Goal: Task Accomplishment & Management: Use online tool/utility

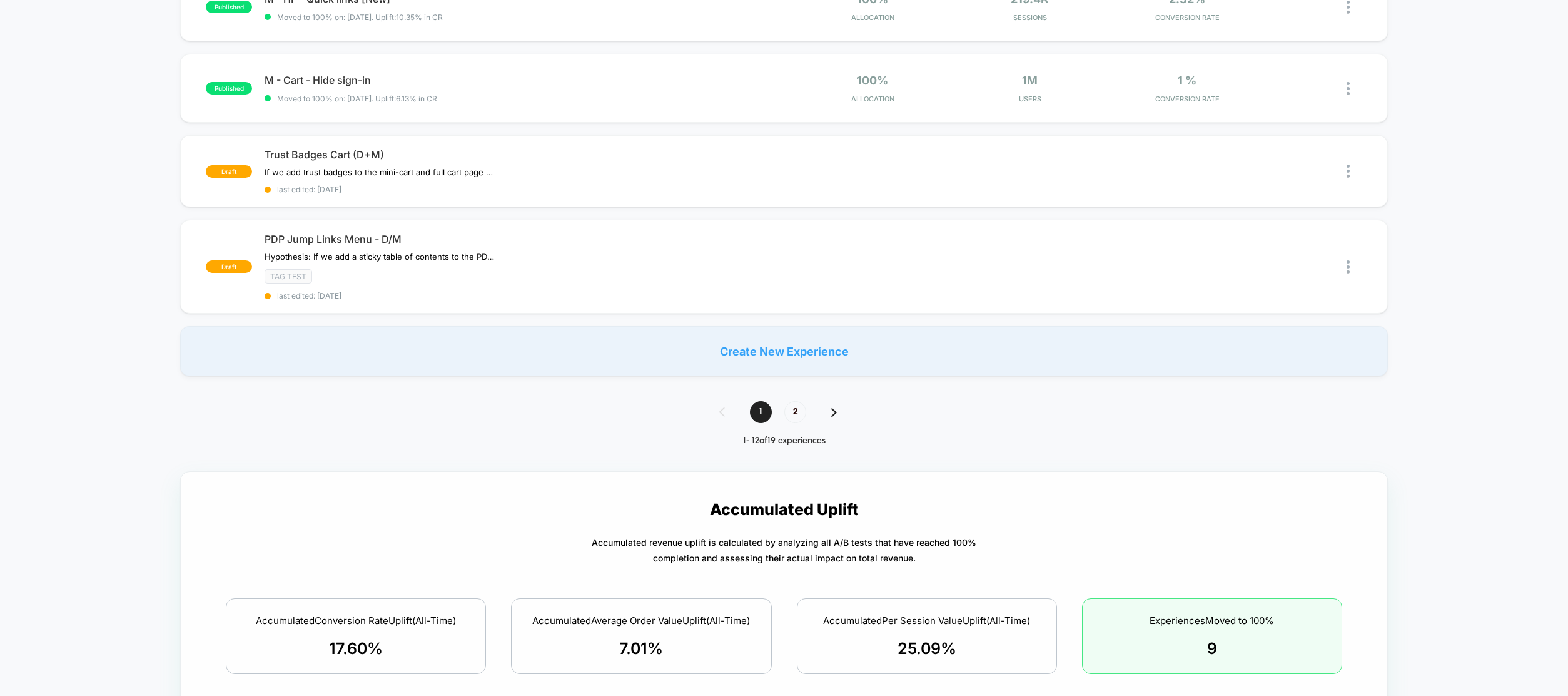
scroll to position [768, 0]
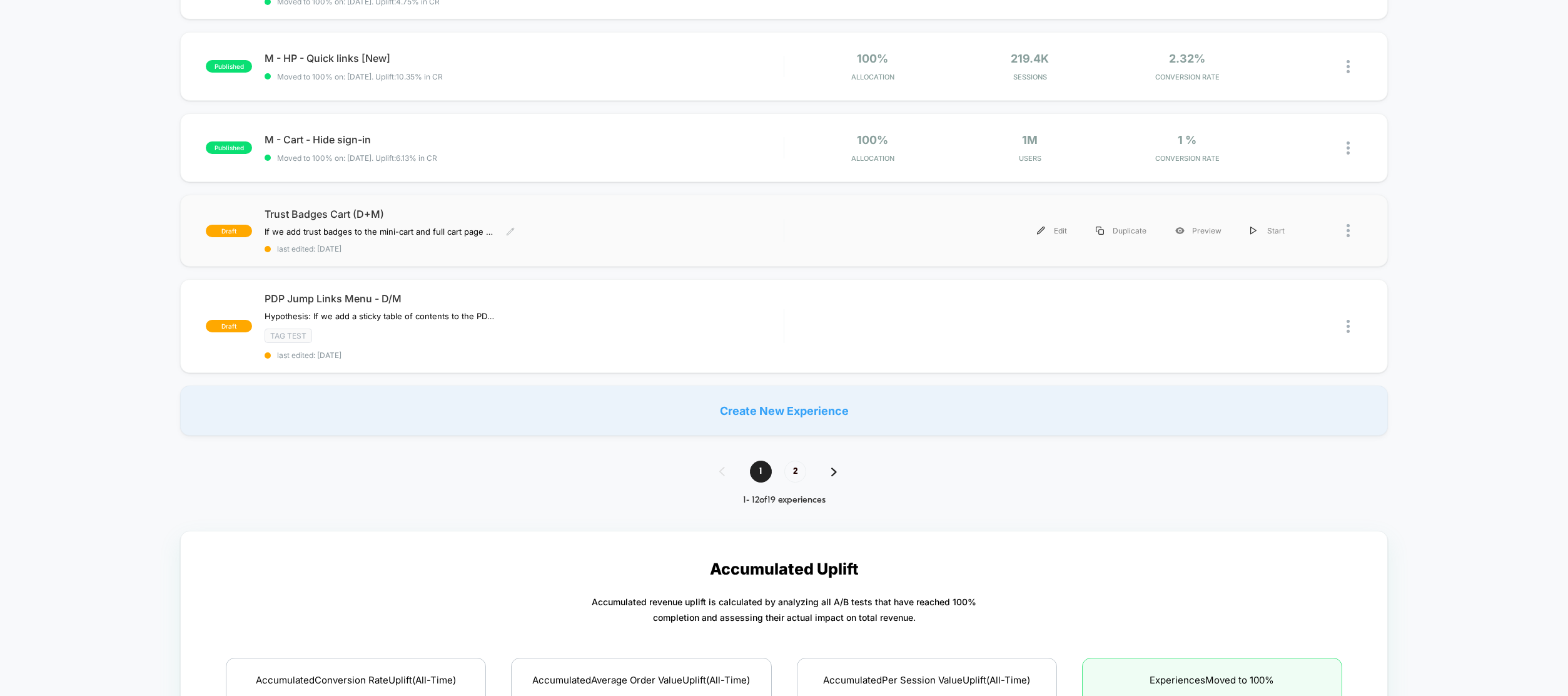
drag, startPoint x: 573, startPoint y: 233, endPoint x: 590, endPoint y: 247, distance: 22.0
click at [590, 247] on div "Trust Badges Cart (D+M) If we add trust badges to the mini-cart and full cart p…" at bounding box center [523, 230] width 518 height 46
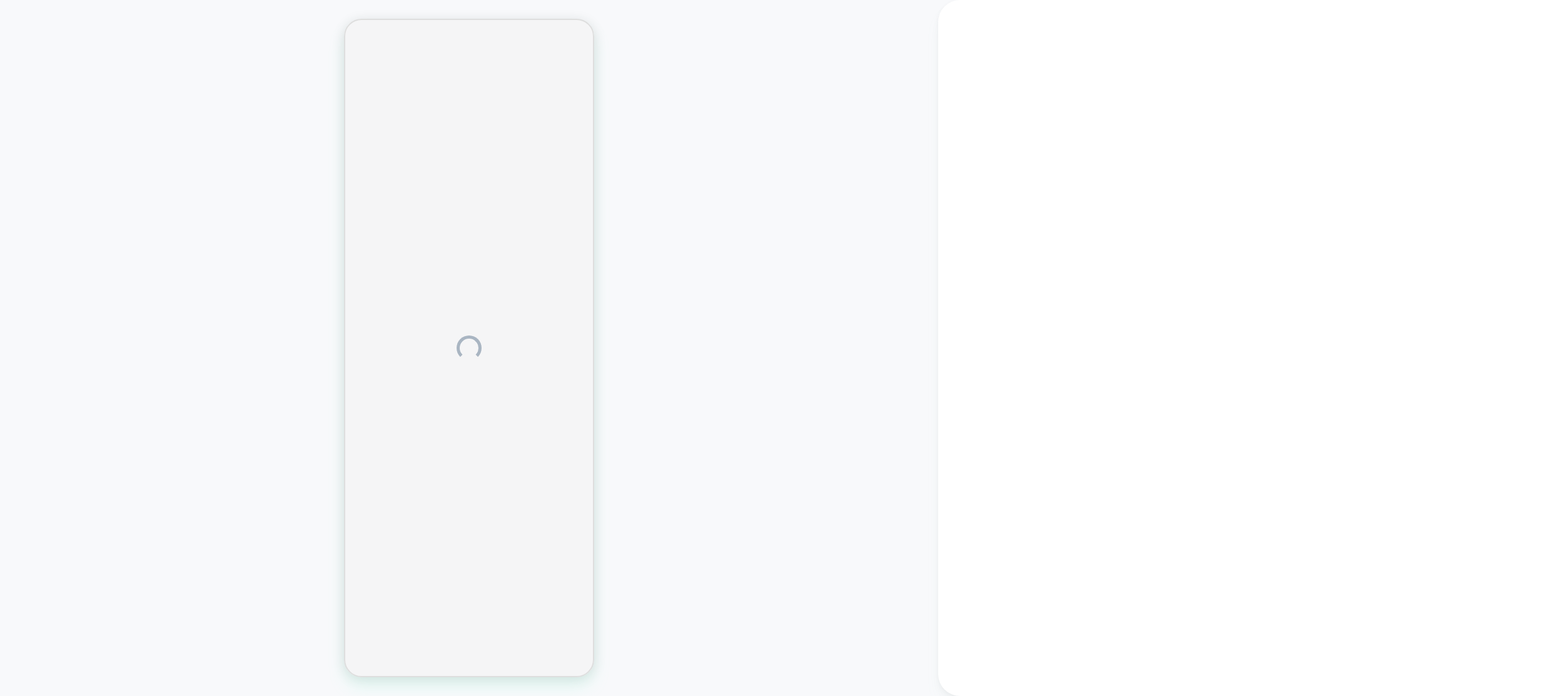
drag, startPoint x: 581, startPoint y: 269, endPoint x: 570, endPoint y: 264, distance: 12.1
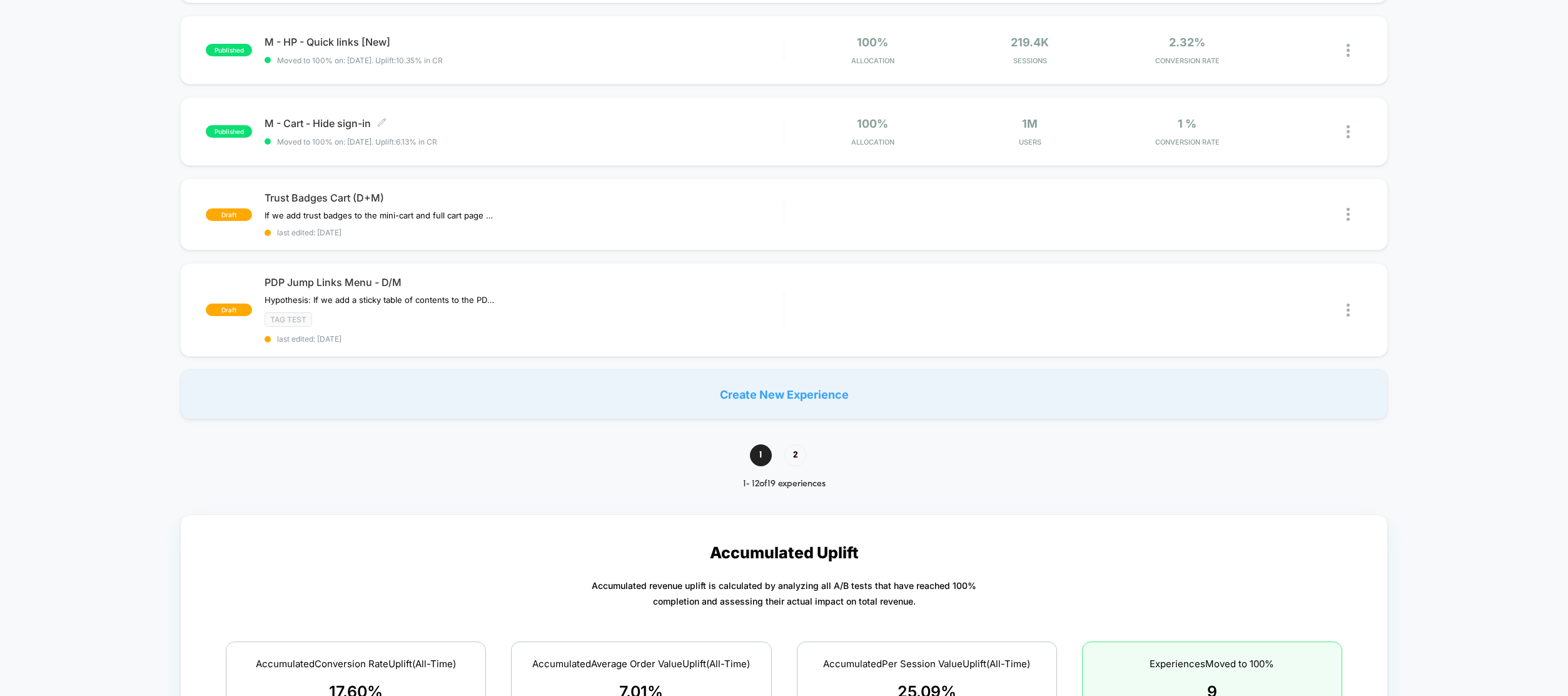
scroll to position [851, 0]
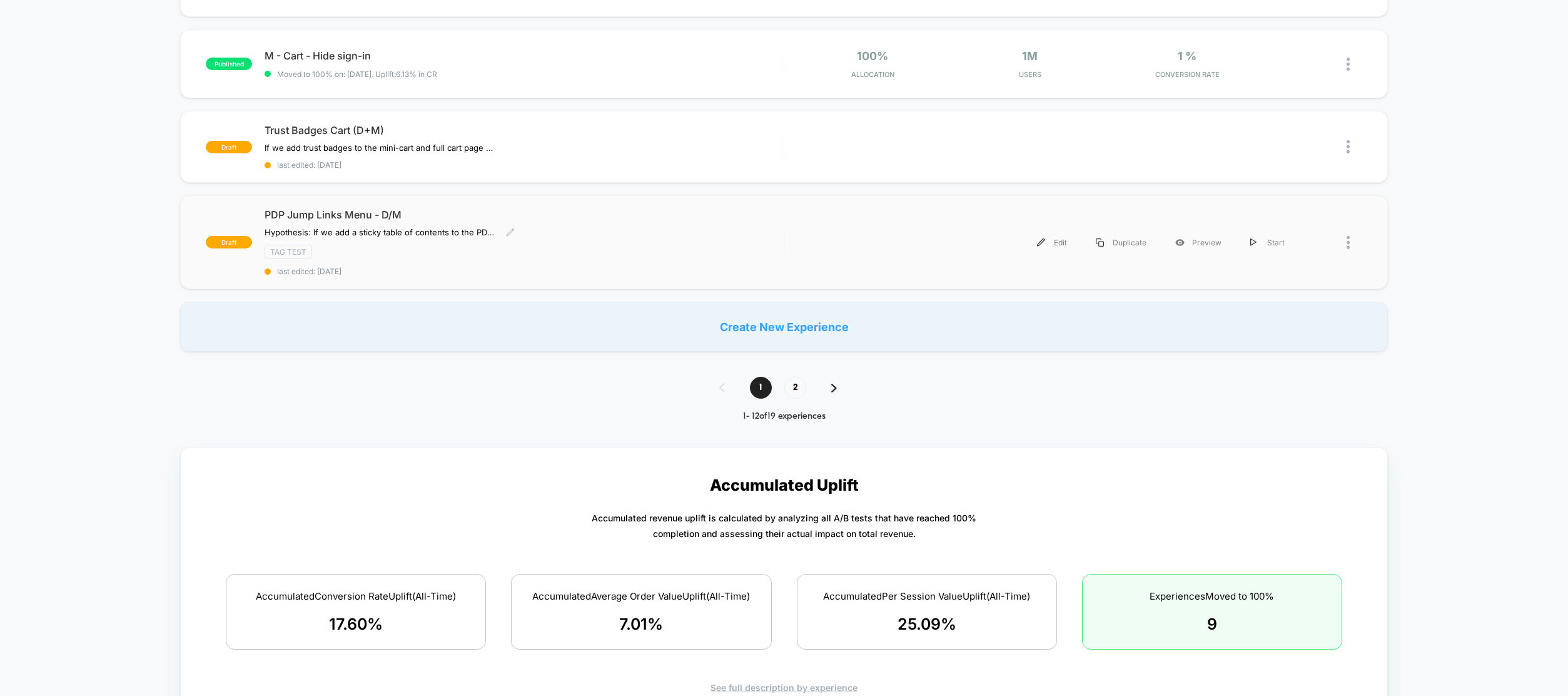
click at [589, 232] on div "Hypothesis: If we add a sticky table of contents to the PDP we can expect to se…" at bounding box center [446, 233] width 363 height 10
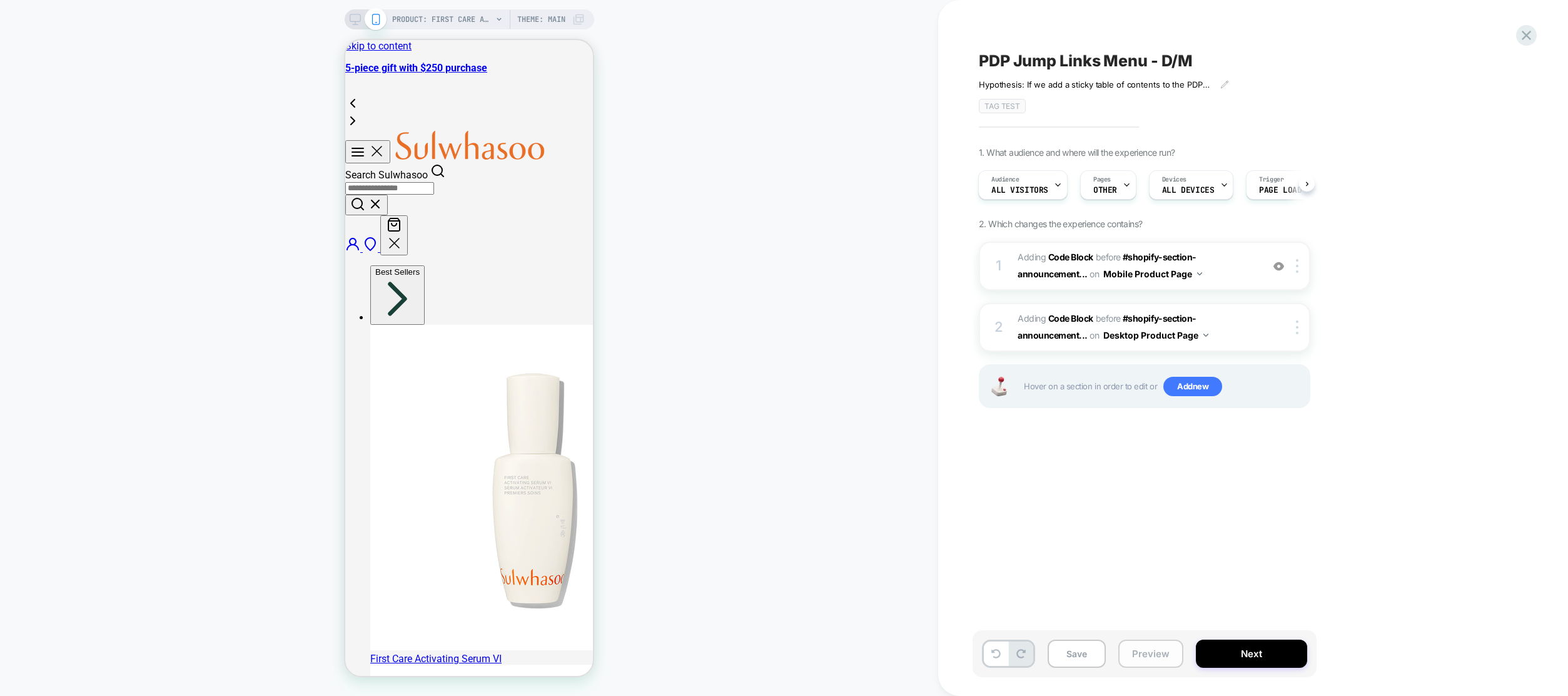
click at [1154, 655] on button "Preview" at bounding box center [1151, 653] width 65 height 28
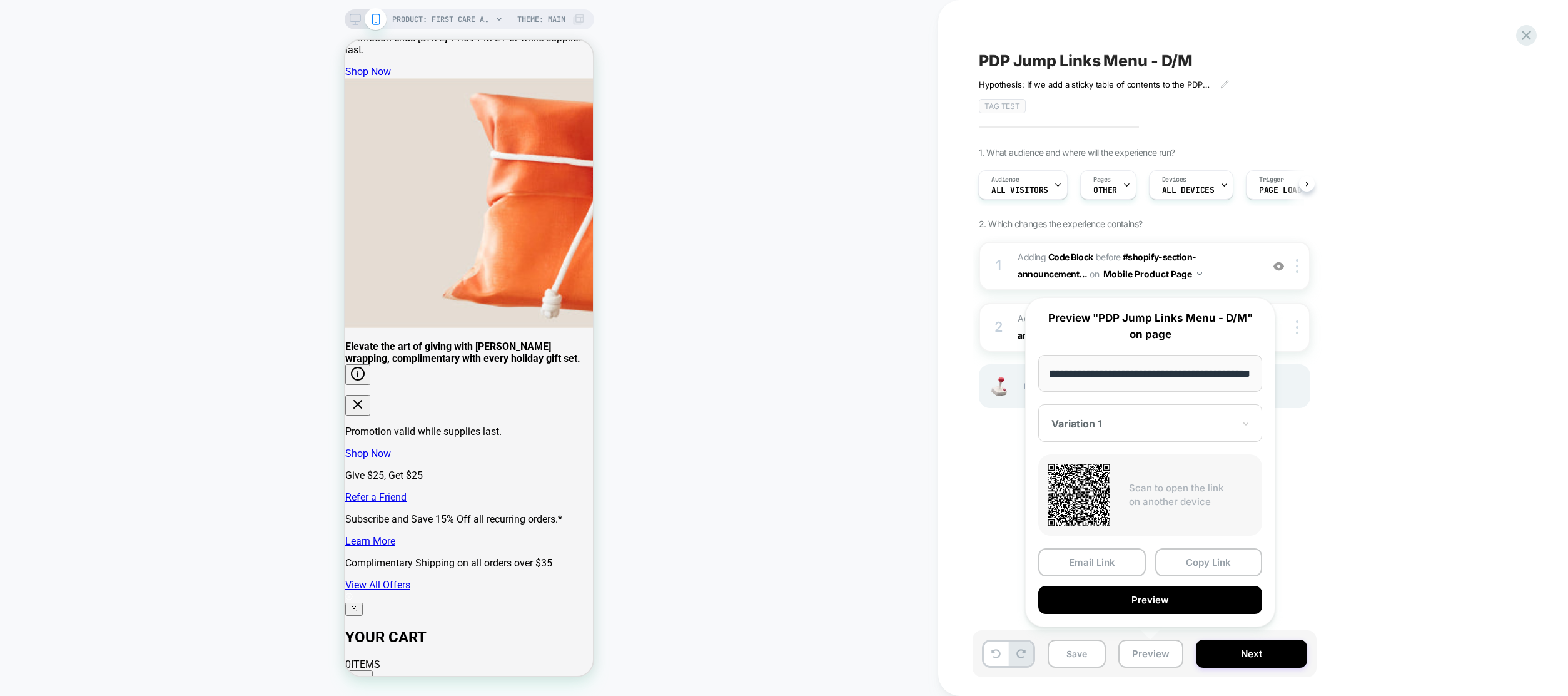
scroll to position [2873, 0]
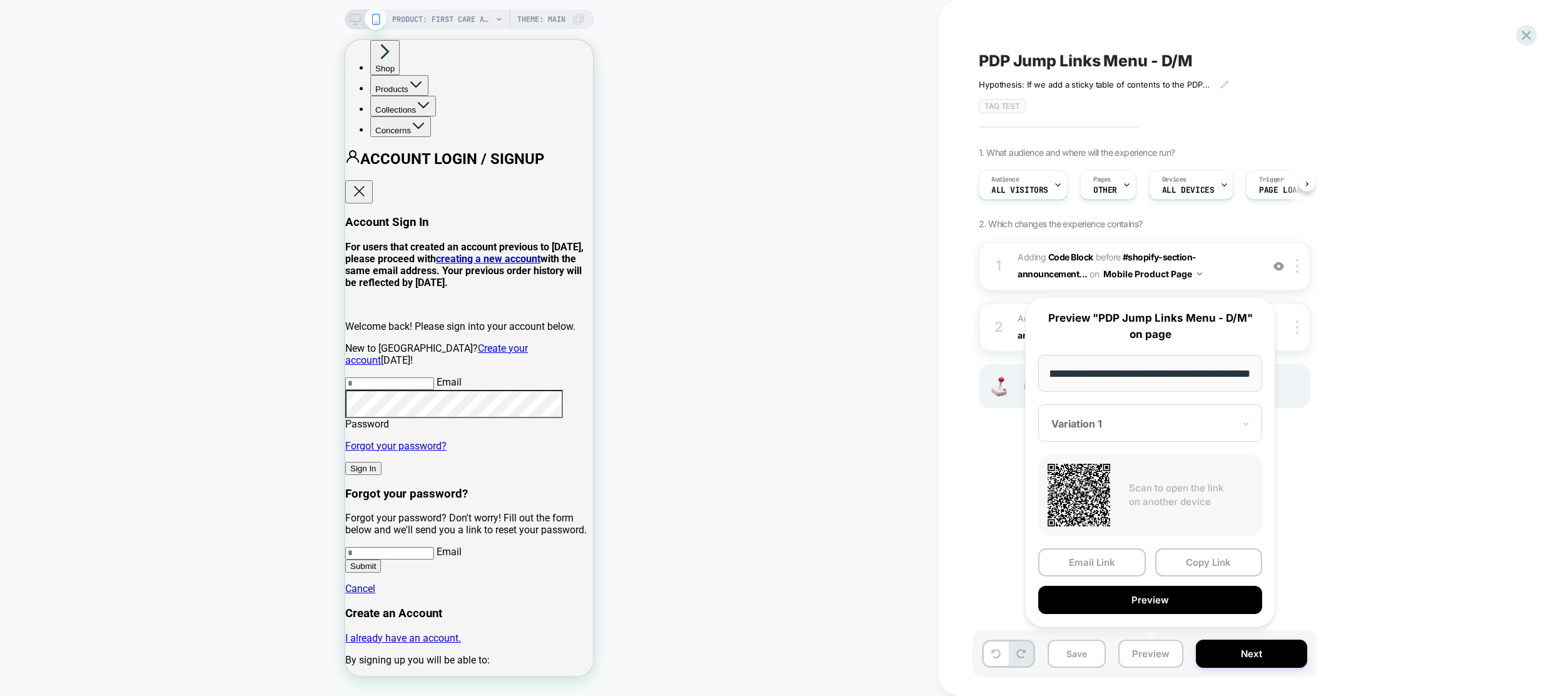
click at [971, 438] on div "PDP Jump Links Menu - D/M Hypothesis: If we add a sticky table of contents to t…" at bounding box center [1213, 348] width 550 height 696
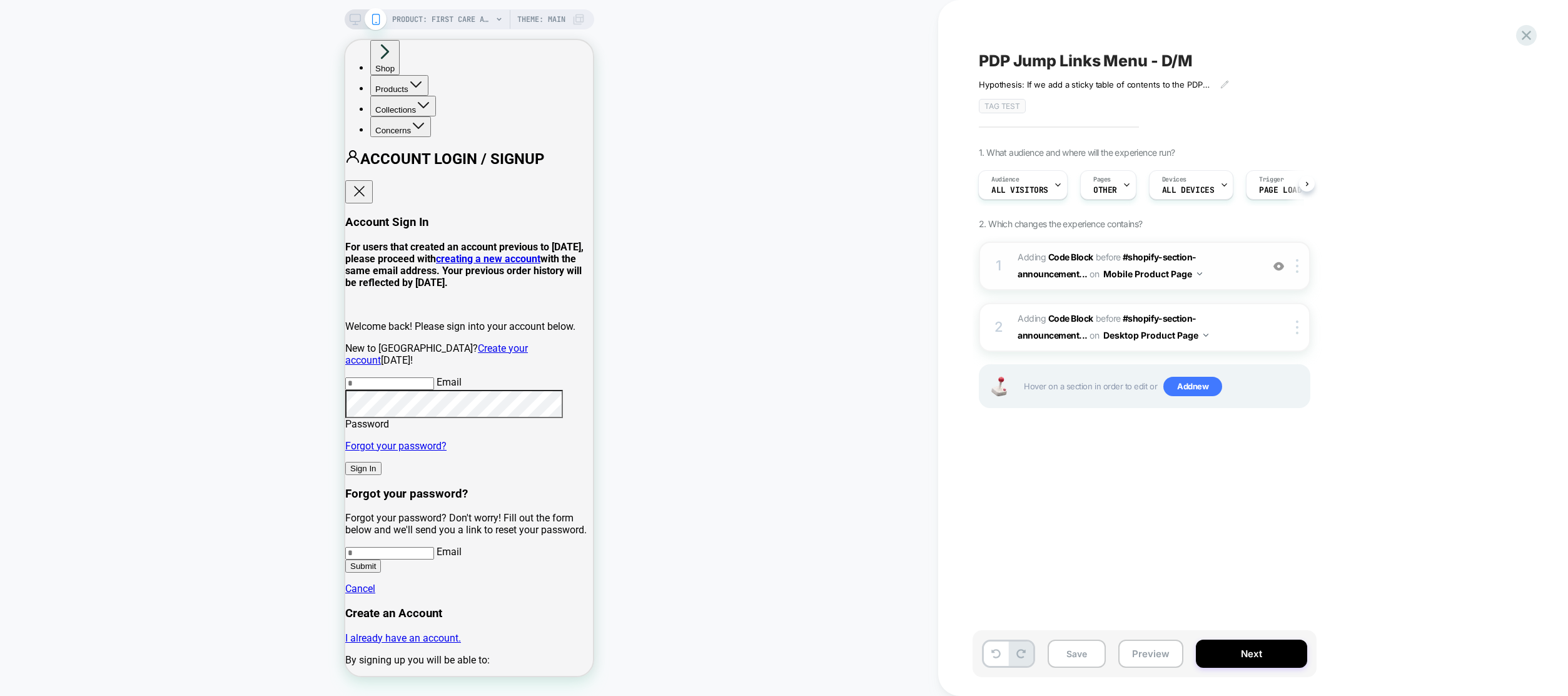
click at [1250, 270] on span "Adding Code Block BEFORE #shopify-section-announcement... #shopify-section-anno…" at bounding box center [1137, 265] width 238 height 34
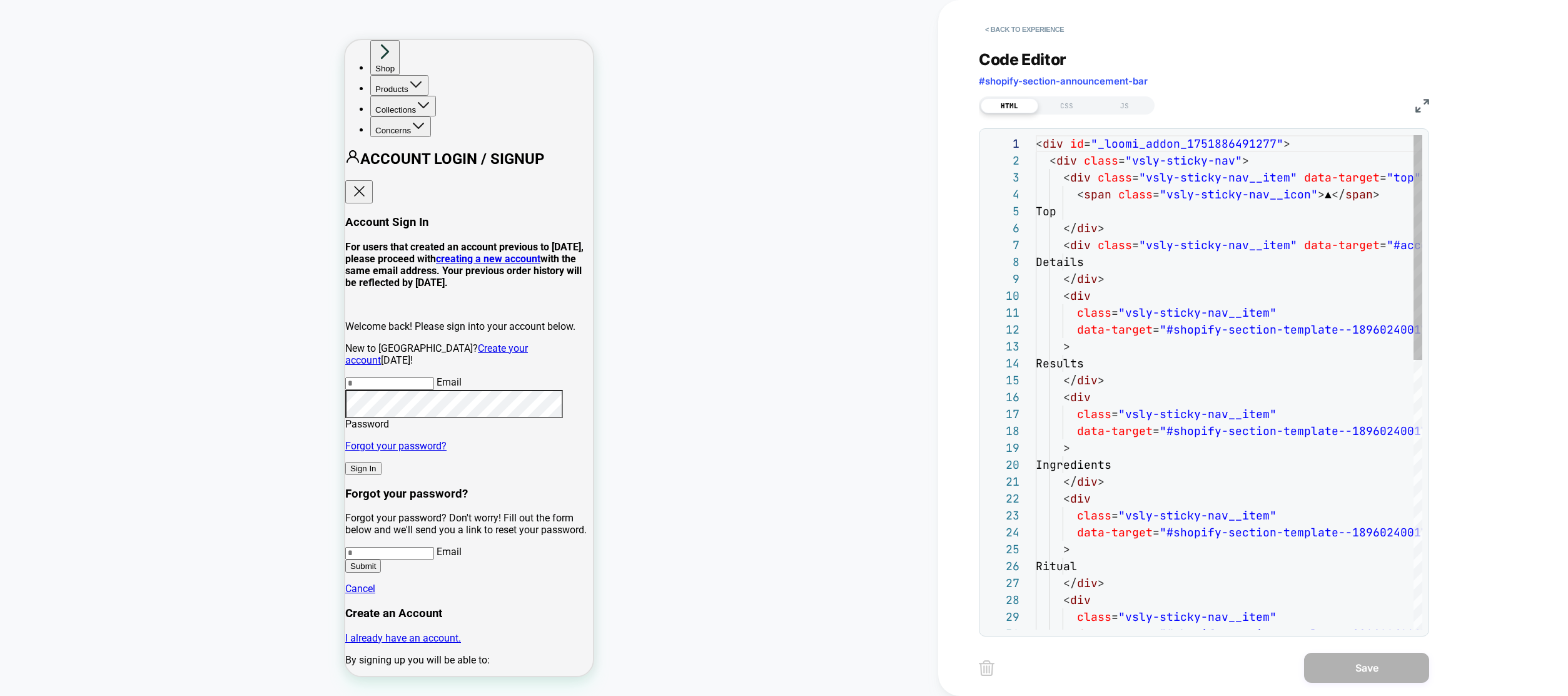
scroll to position [169, 0]
click at [833, 353] on div "PRODUCT: First Care Activating Serum VI PRODUCT: First Care Activating Serum VI…" at bounding box center [469, 348] width 939 height 671
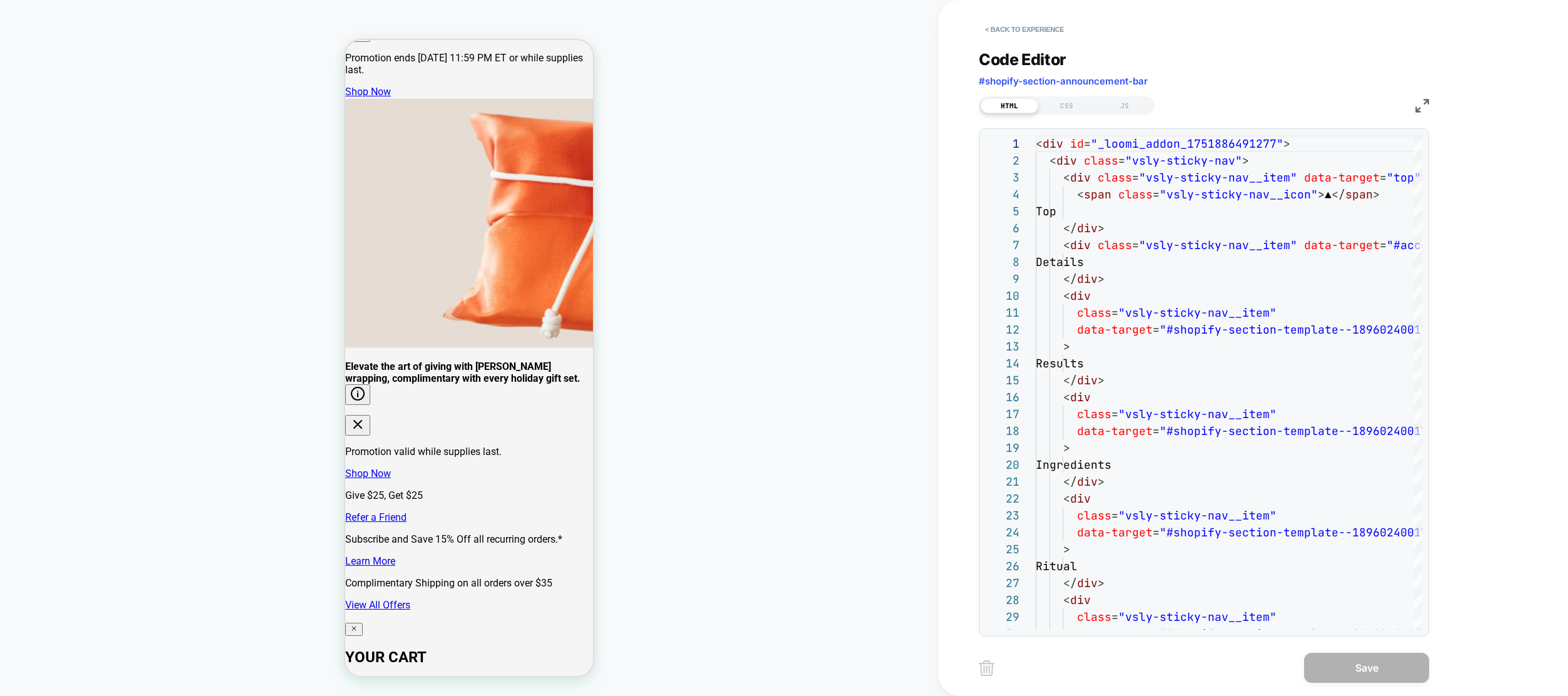
scroll to position [3770, 0]
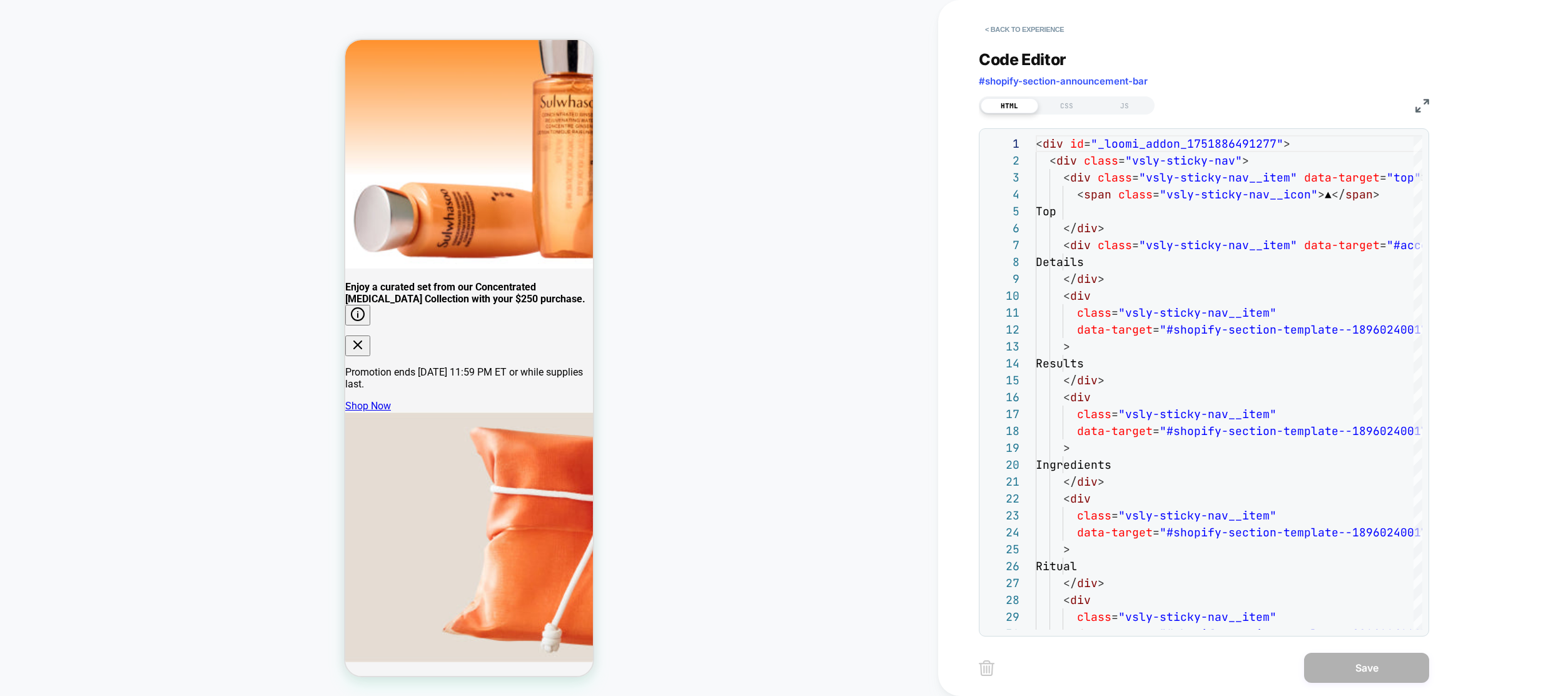
click at [1023, 69] on div "Code Editor #shopify-section-announcement-bar" at bounding box center [1204, 71] width 451 height 43
click at [1026, 34] on button "< Back to experience" at bounding box center [1025, 29] width 91 height 20
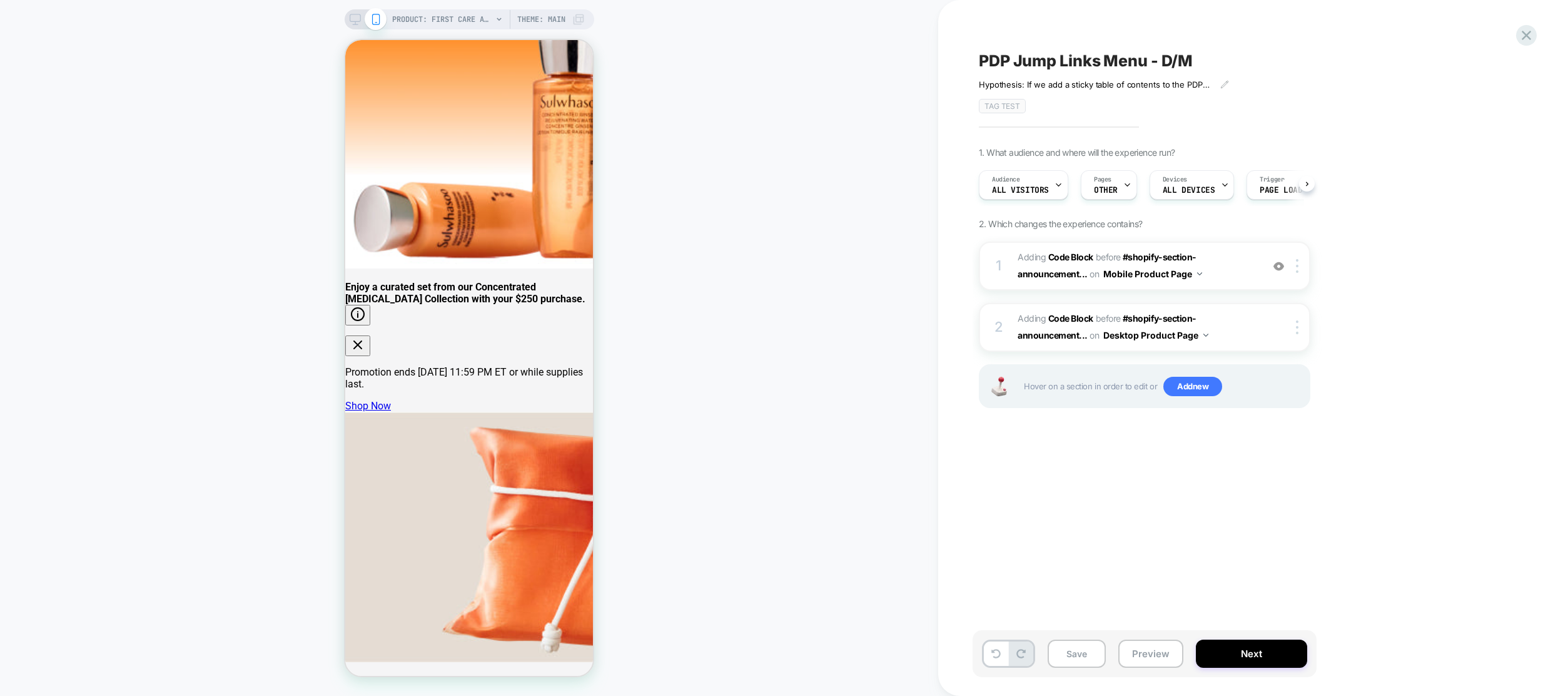
scroll to position [0, 1]
click at [1239, 322] on span "Adding Code Block BEFORE #shopify-section-announcement... #shopify-section-anno…" at bounding box center [1137, 327] width 238 height 34
click at [1240, 264] on span "Adding Code Block BEFORE #shopify-section-announcement... #shopify-section-anno…" at bounding box center [1137, 265] width 238 height 34
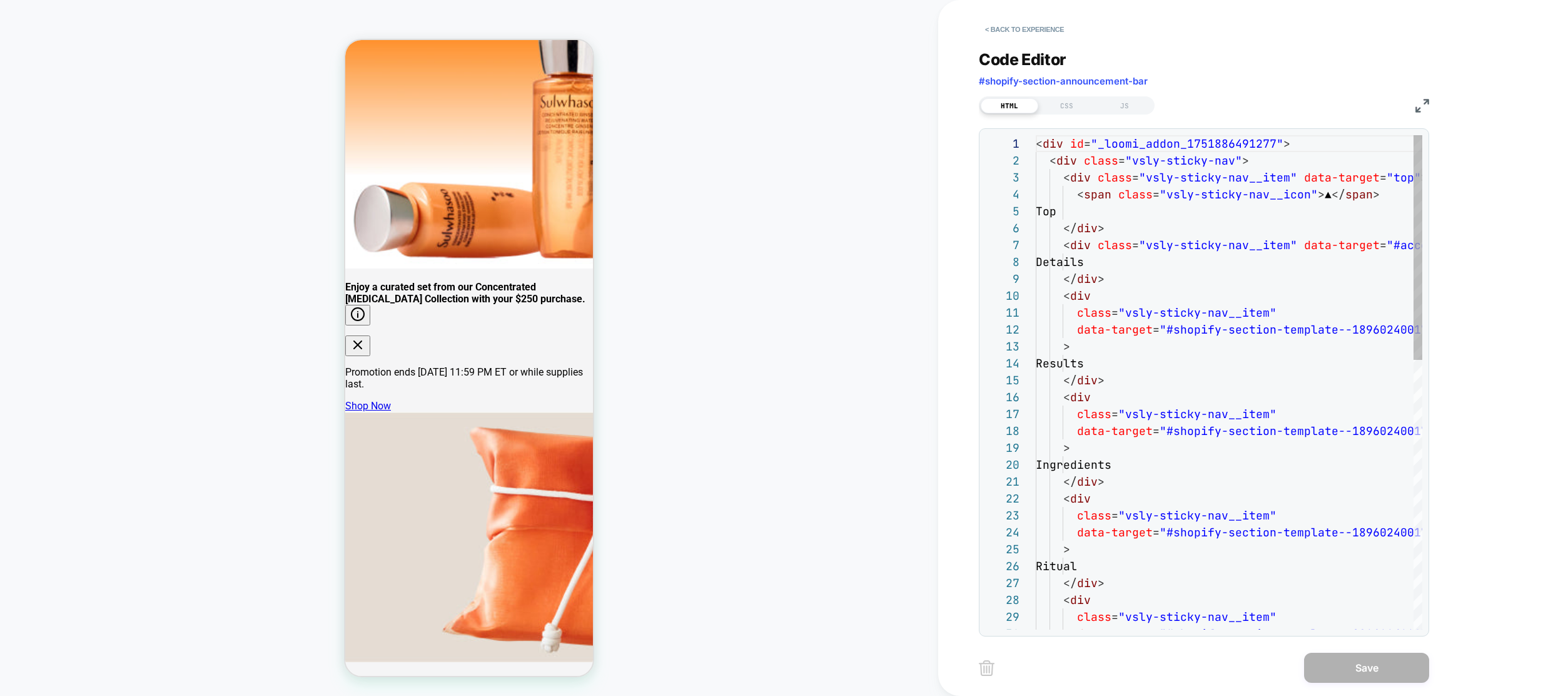
scroll to position [169, 0]
click at [1240, 265] on div "< div id = "_loomi_addon_1751886491277" > < div class = "vsly-sticky-nav" > < d…" at bounding box center [1334, 677] width 597 height 1085
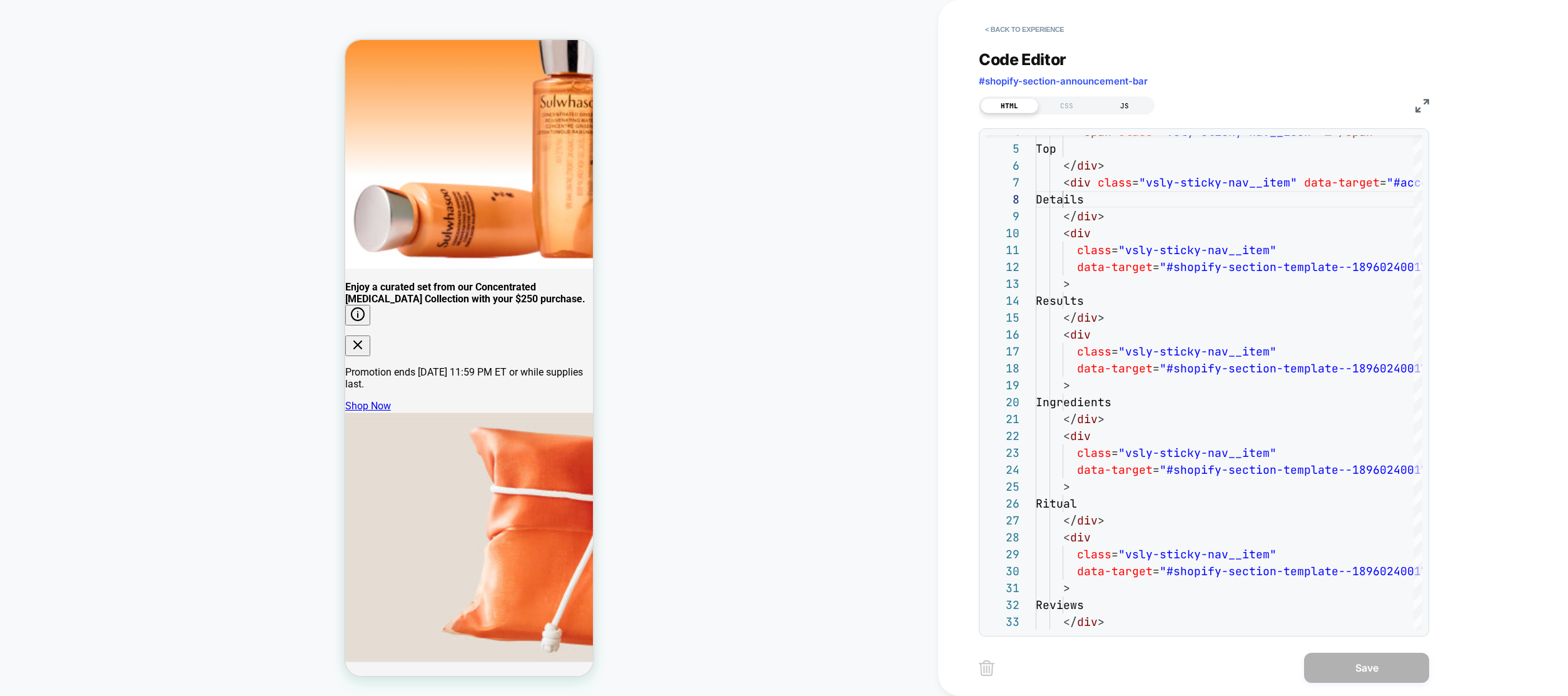
click at [1119, 112] on div "JS" at bounding box center [1125, 106] width 57 height 15
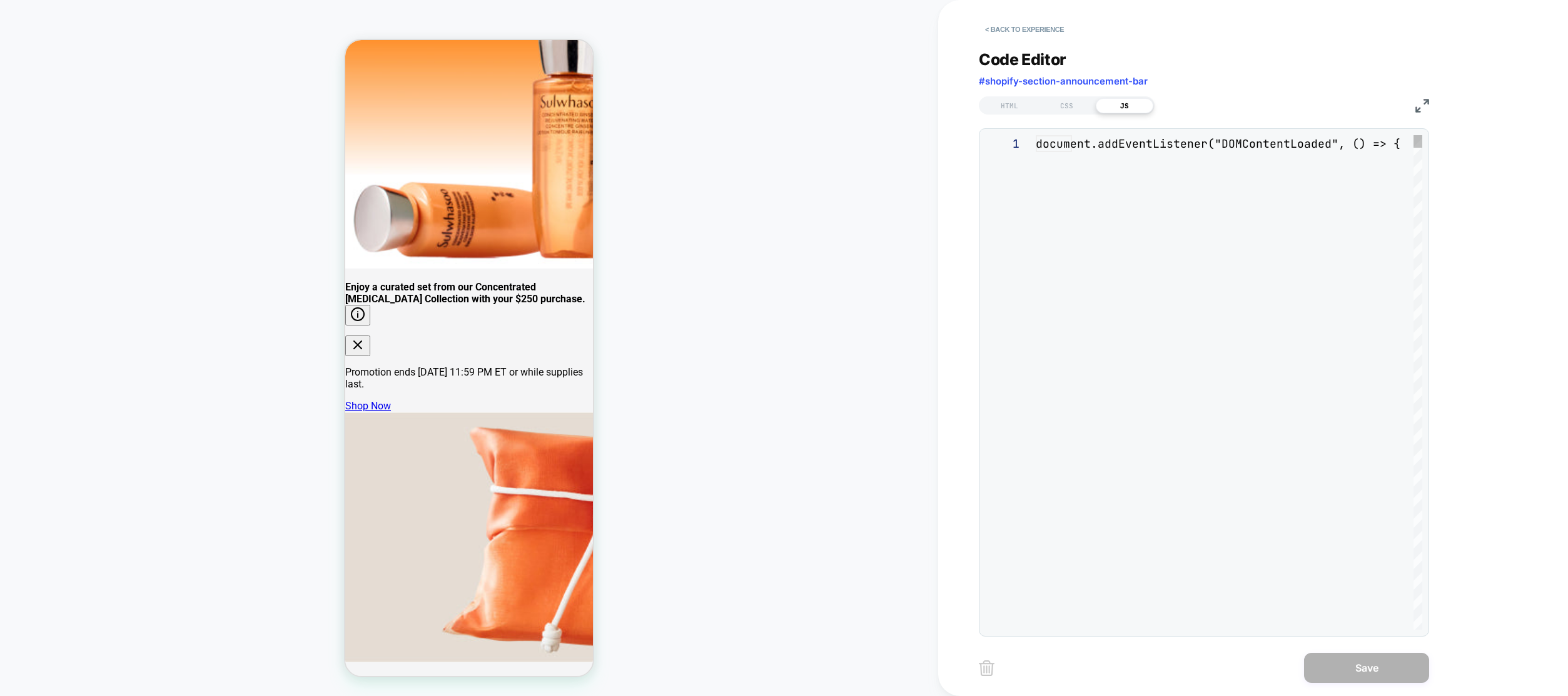
scroll to position [169, 0]
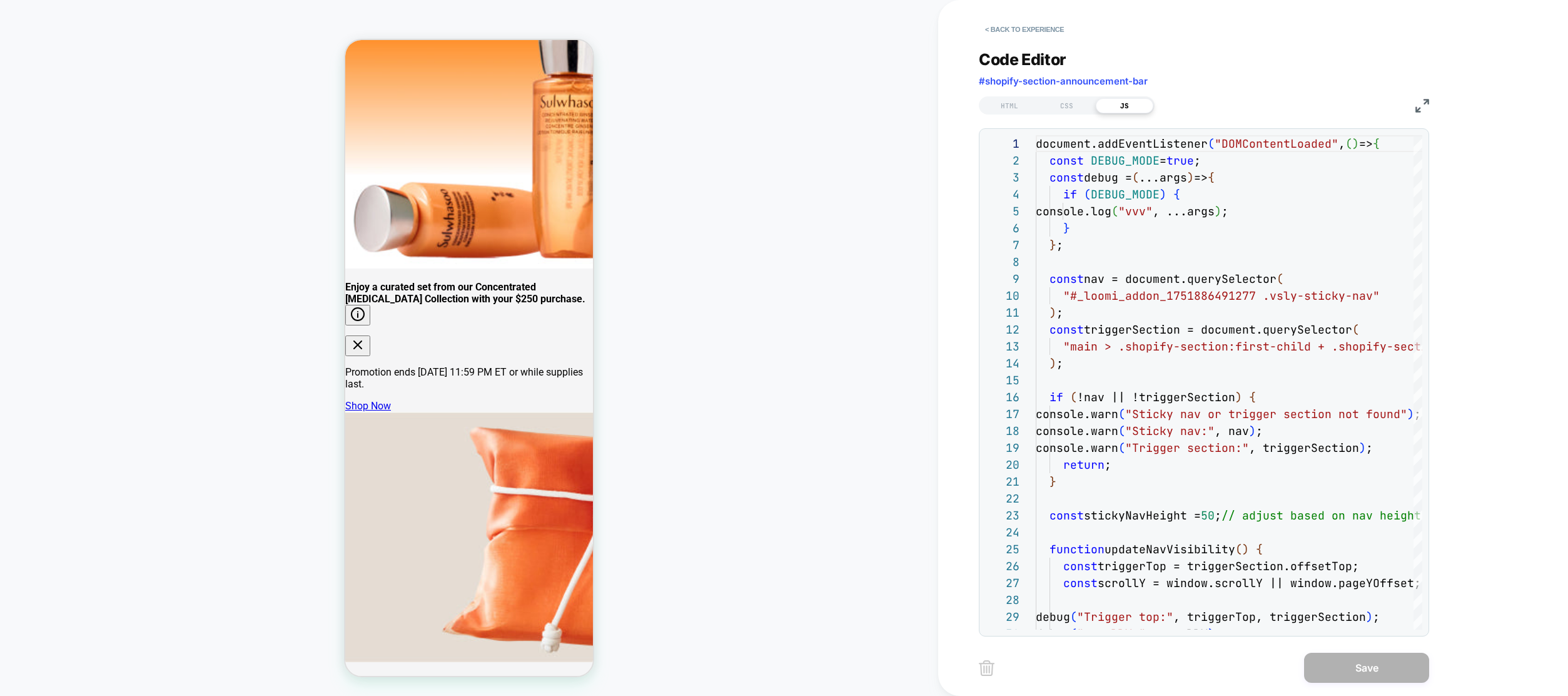
click at [1008, 97] on div "HTML CSS JS" at bounding box center [1067, 105] width 176 height 19
click at [827, 186] on div "PRODUCT: First Care Activating Serum VI PRODUCT: First Care Activating Serum VI…" at bounding box center [469, 348] width 939 height 671
click at [1025, 23] on button "< Back to experience" at bounding box center [1025, 29] width 91 height 20
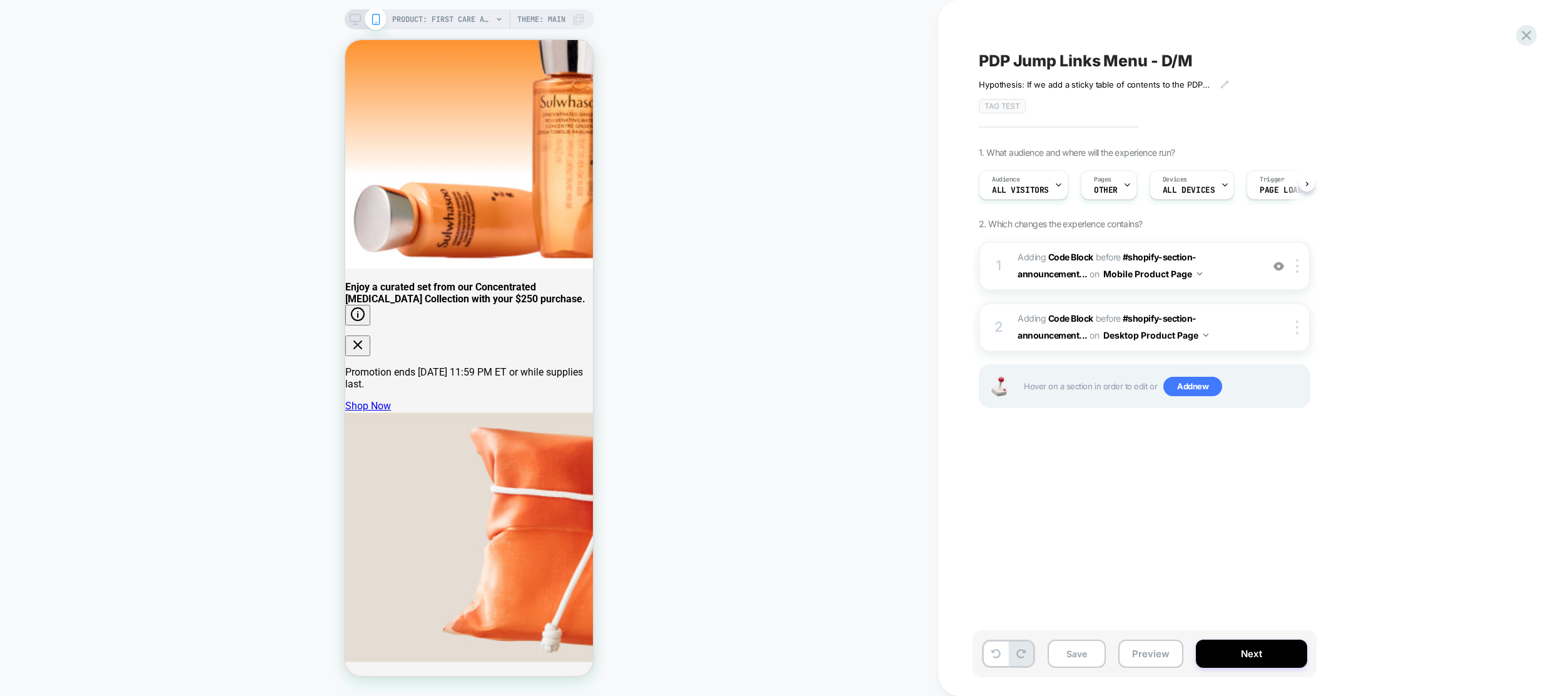
scroll to position [0, 1]
click at [1163, 650] on button "Preview" at bounding box center [1151, 653] width 65 height 28
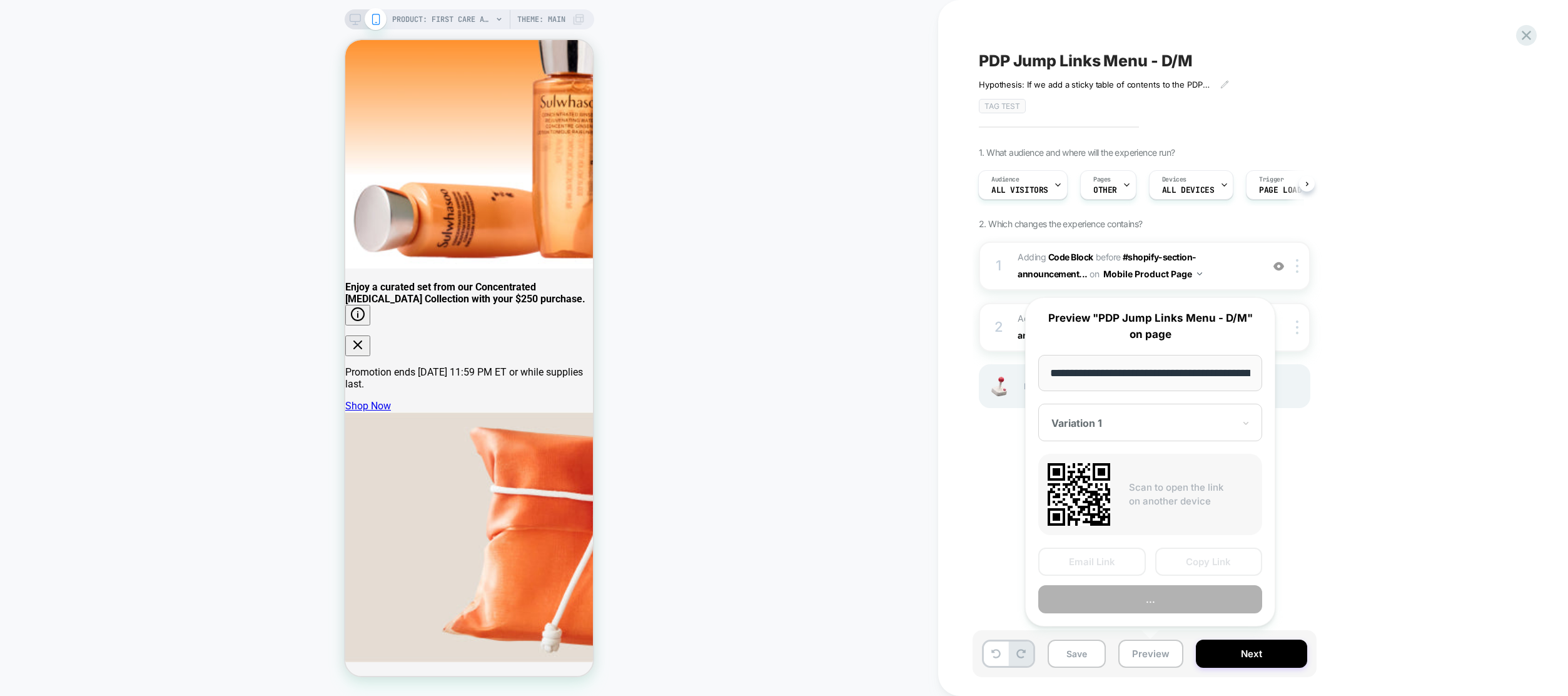
scroll to position [0, 210]
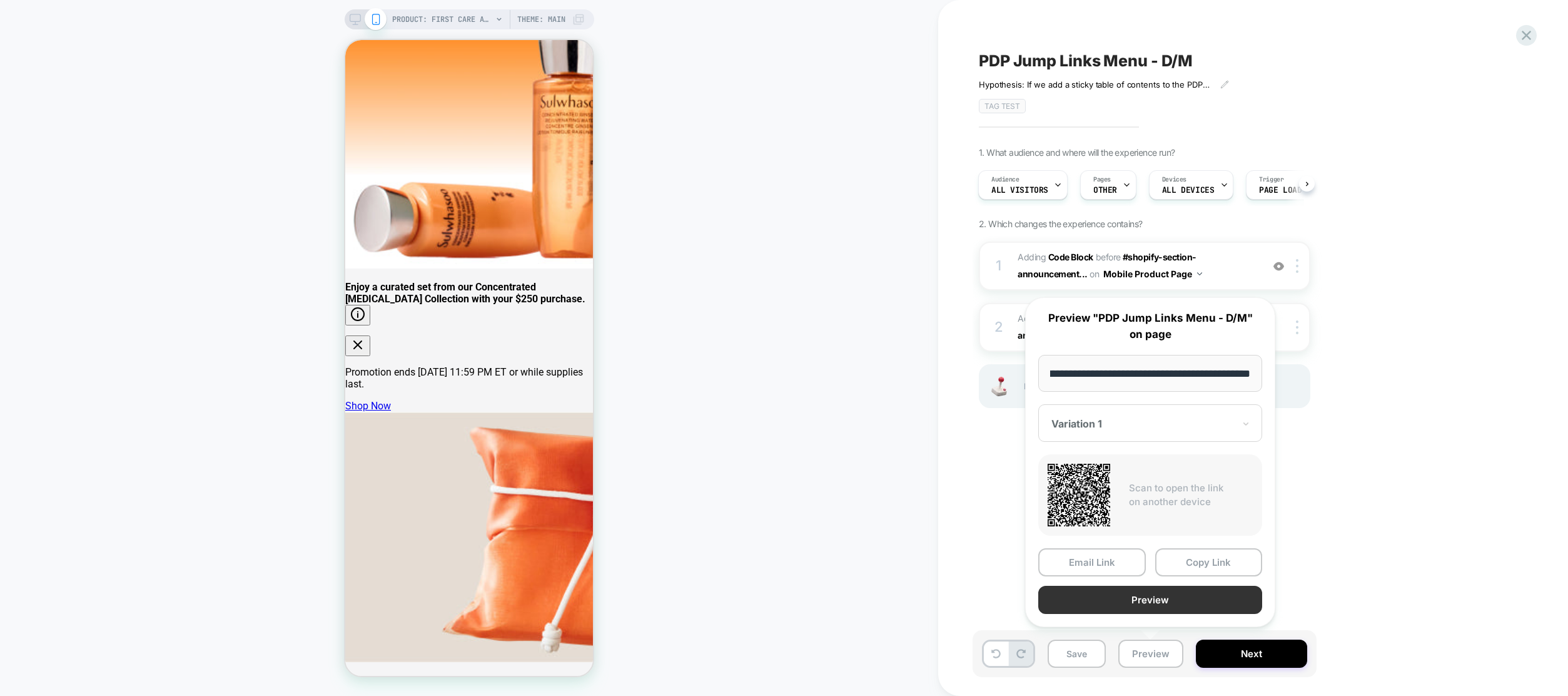
click at [1175, 602] on button "Preview" at bounding box center [1150, 599] width 224 height 28
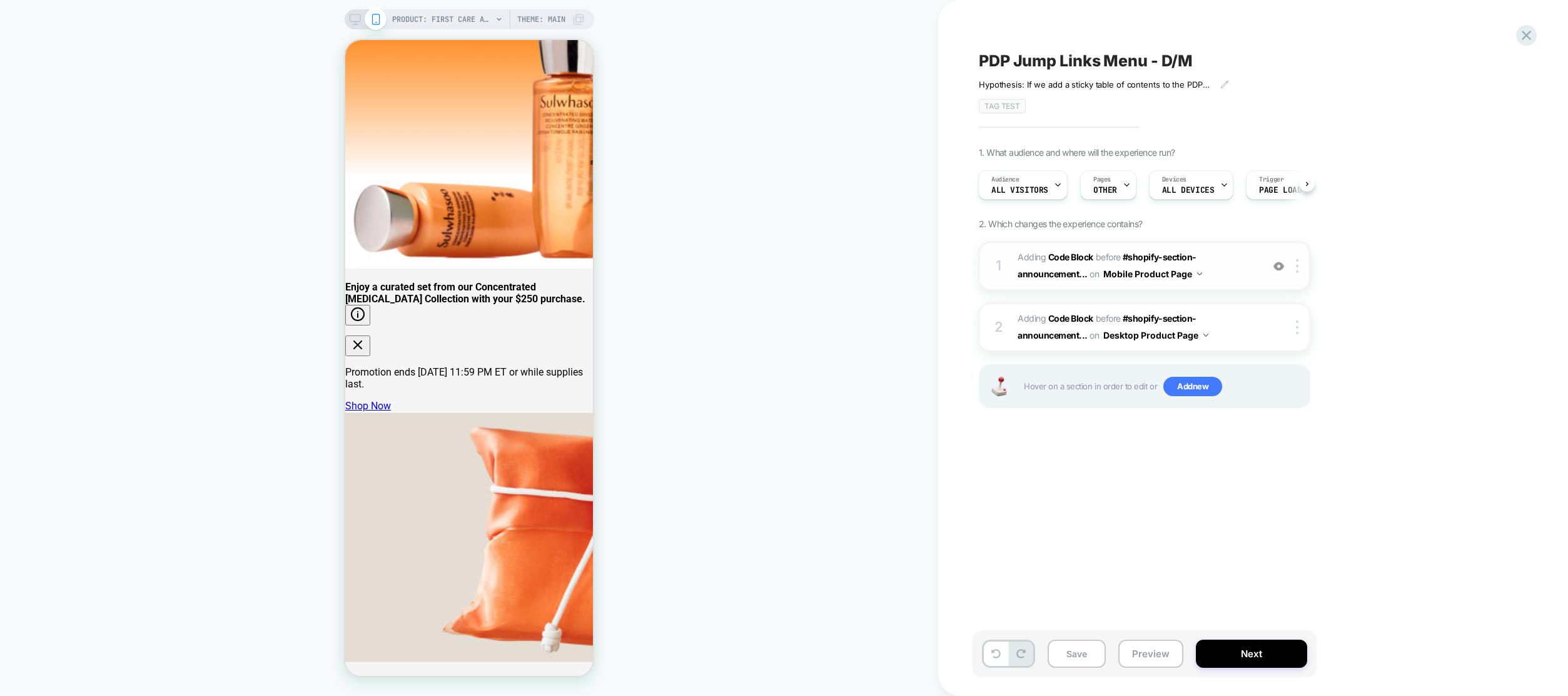
click at [1132, 250] on span "Adding Code Block BEFORE #shopify-section-announcement... #shopify-section-anno…" at bounding box center [1137, 265] width 238 height 34
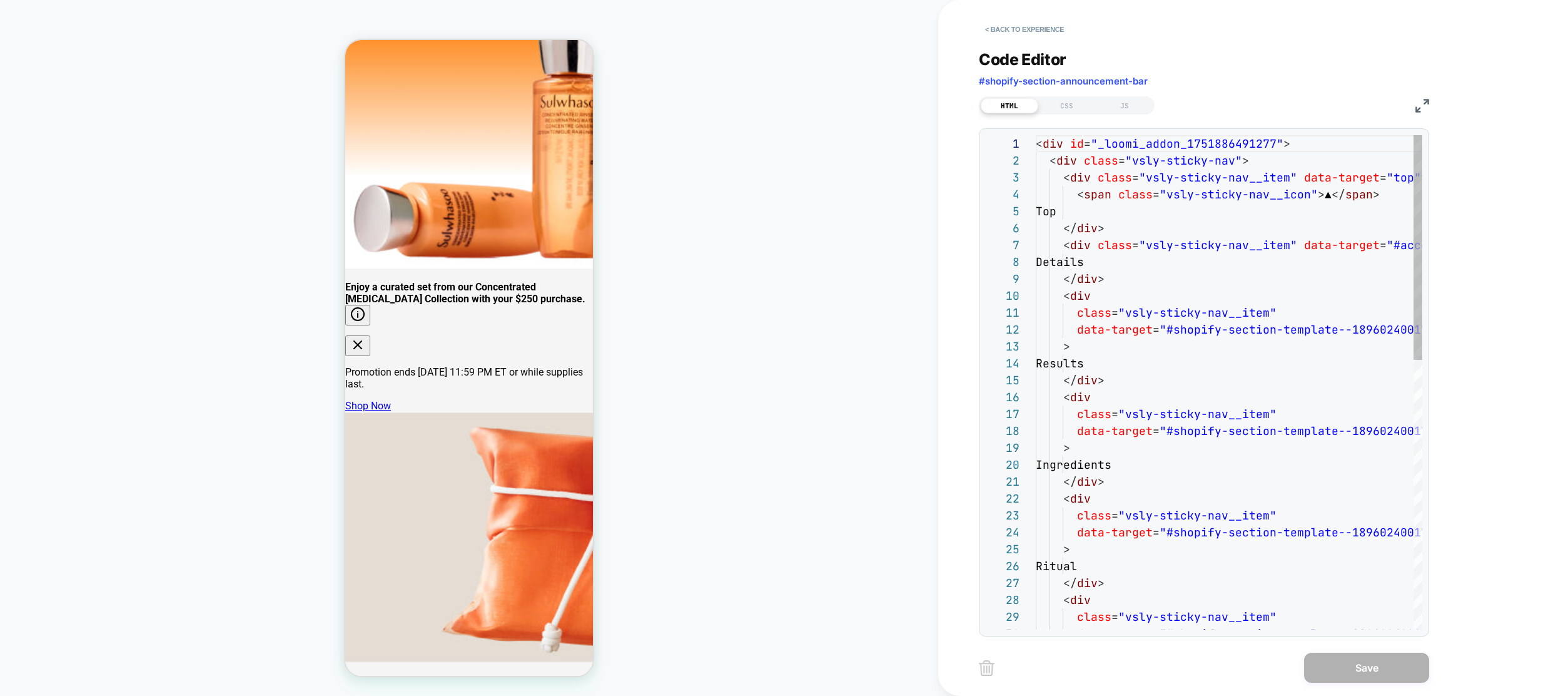
scroll to position [169, 0]
click at [1098, 266] on div "< div id = "_loomi_addon_1751886491277" > < div class = "vsly-sticky-nav" > < d…" at bounding box center [1324, 677] width 576 height 1085
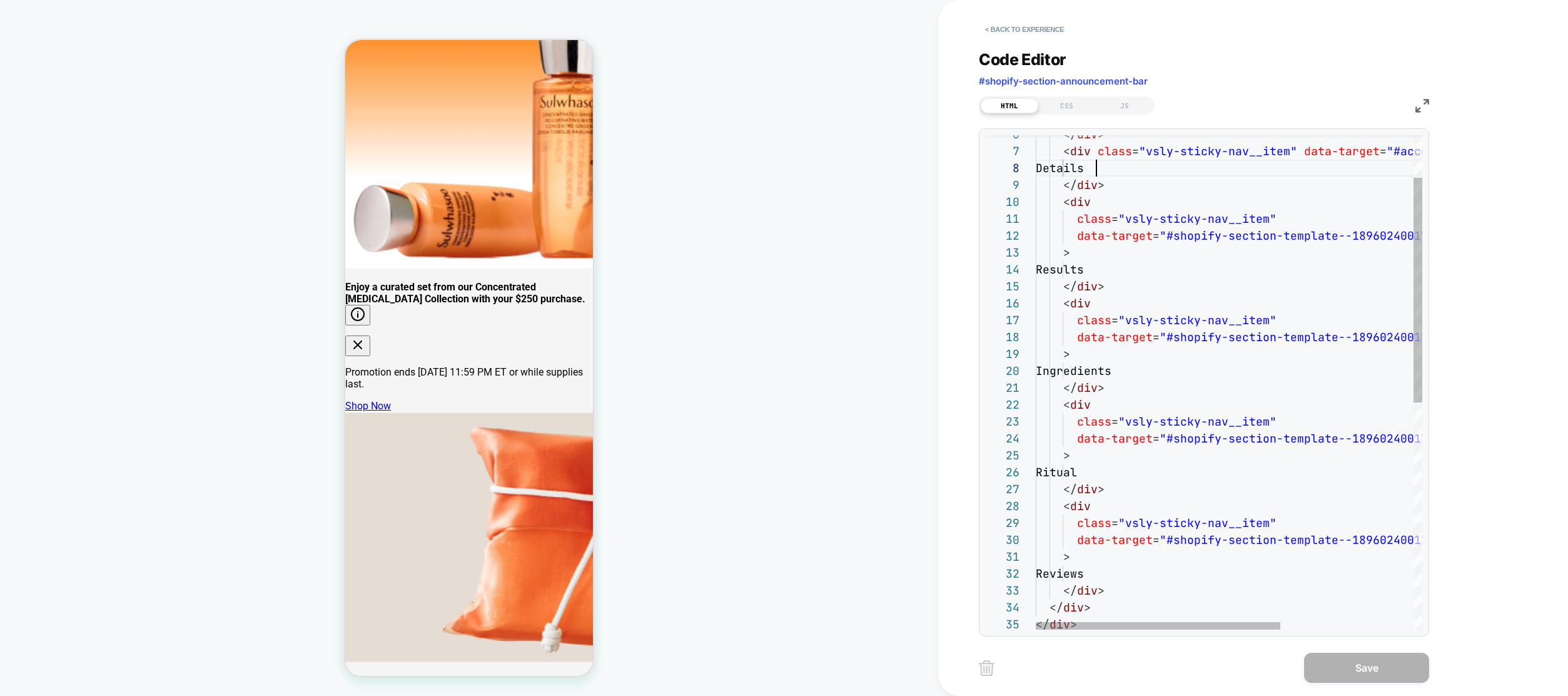
type textarea "**********"
click at [1144, 308] on div "< div class = "vsly-sticky-nav__item" data-target = "#shopify-section-template-…" at bounding box center [1334, 584] width 597 height 1085
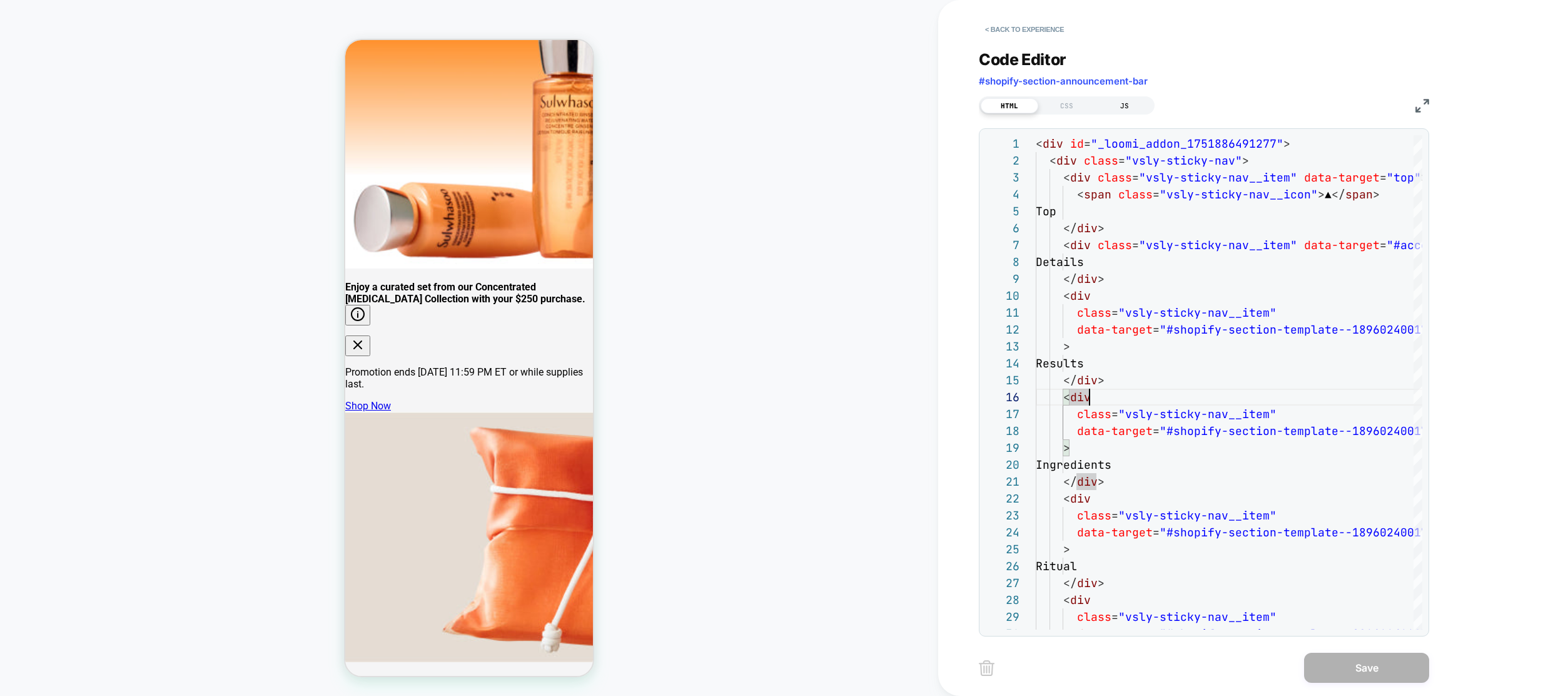
click at [1126, 108] on div "JS" at bounding box center [1125, 106] width 57 height 15
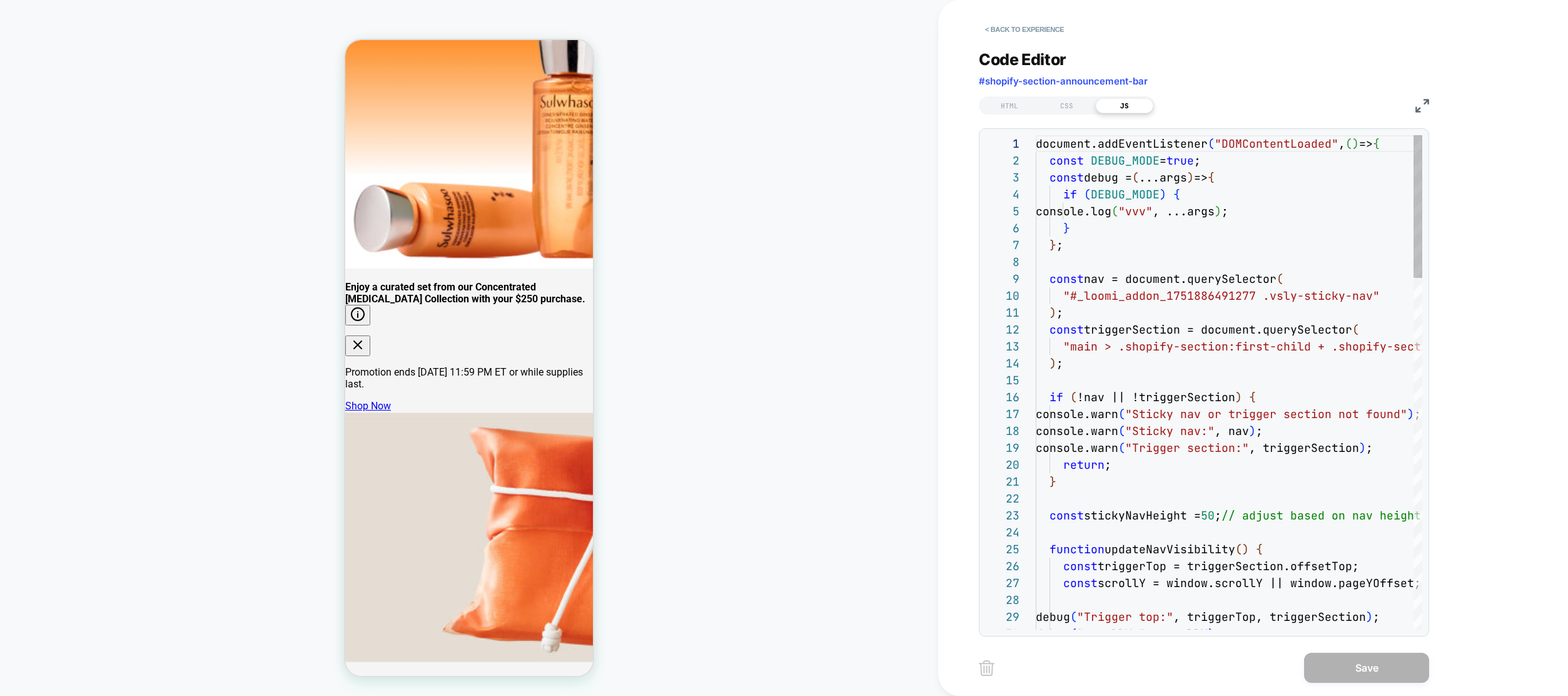
scroll to position [169, 0]
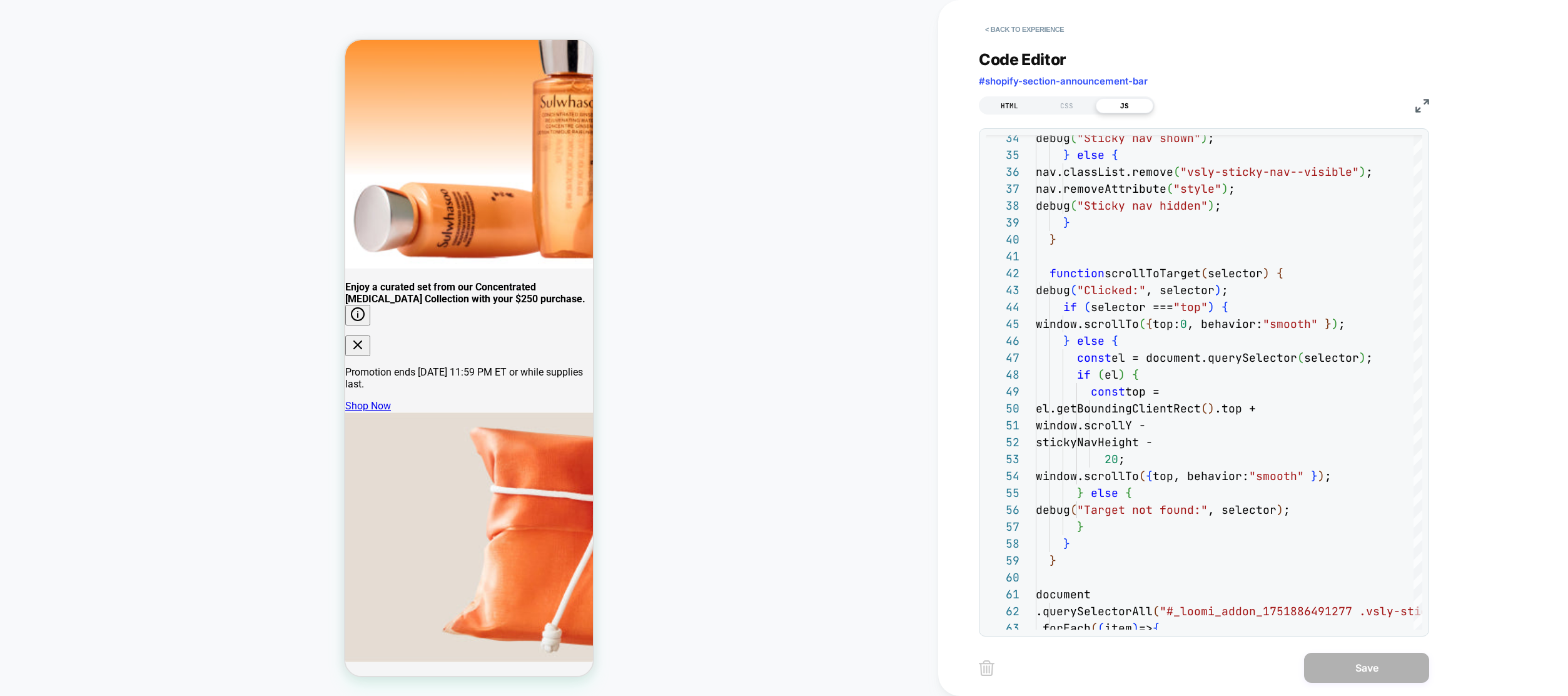
click at [1009, 105] on div "HTML" at bounding box center [1009, 106] width 57 height 15
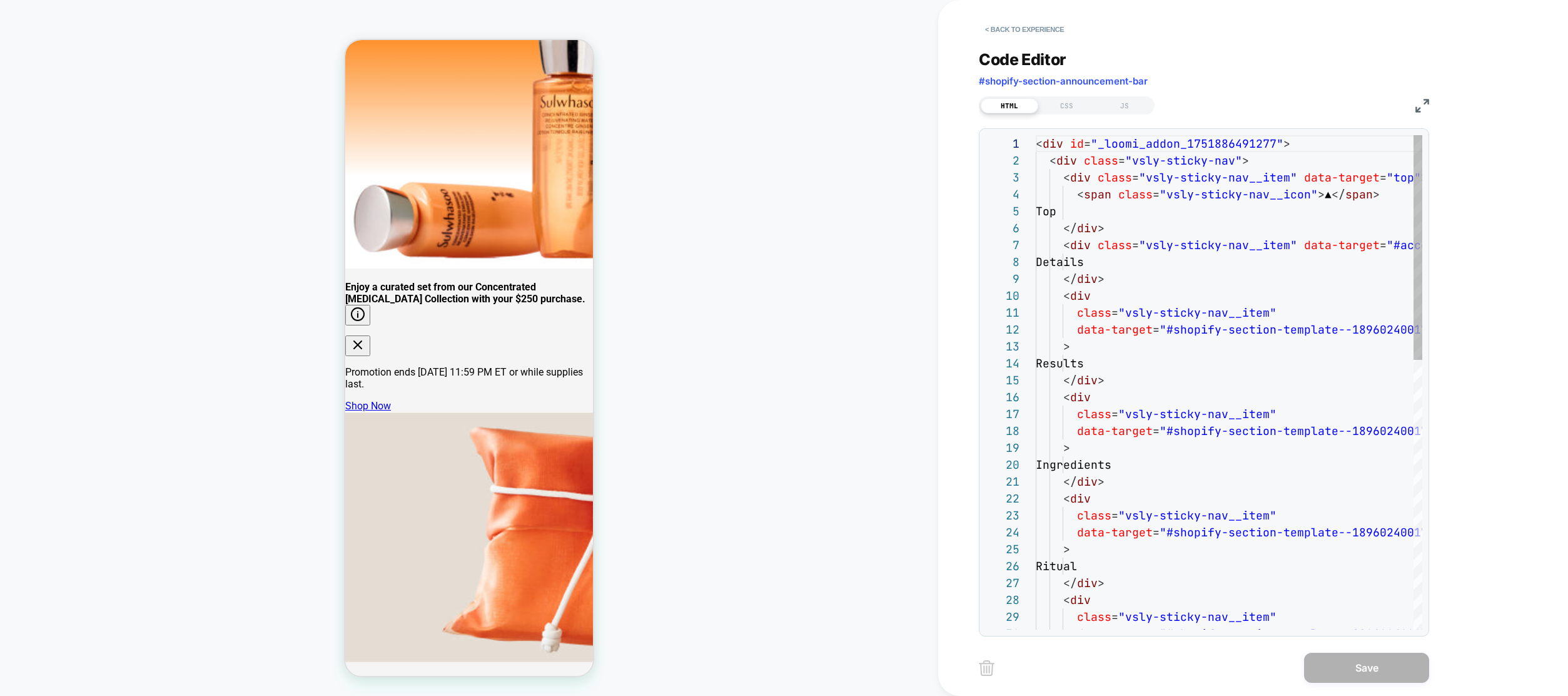
scroll to position [169, 0]
click at [1205, 253] on div "< div id = "_loomi_addon_1751886491277" > < div class = "vsly-sticky-nav" > < d…" at bounding box center [1228, 677] width 387 height 1085
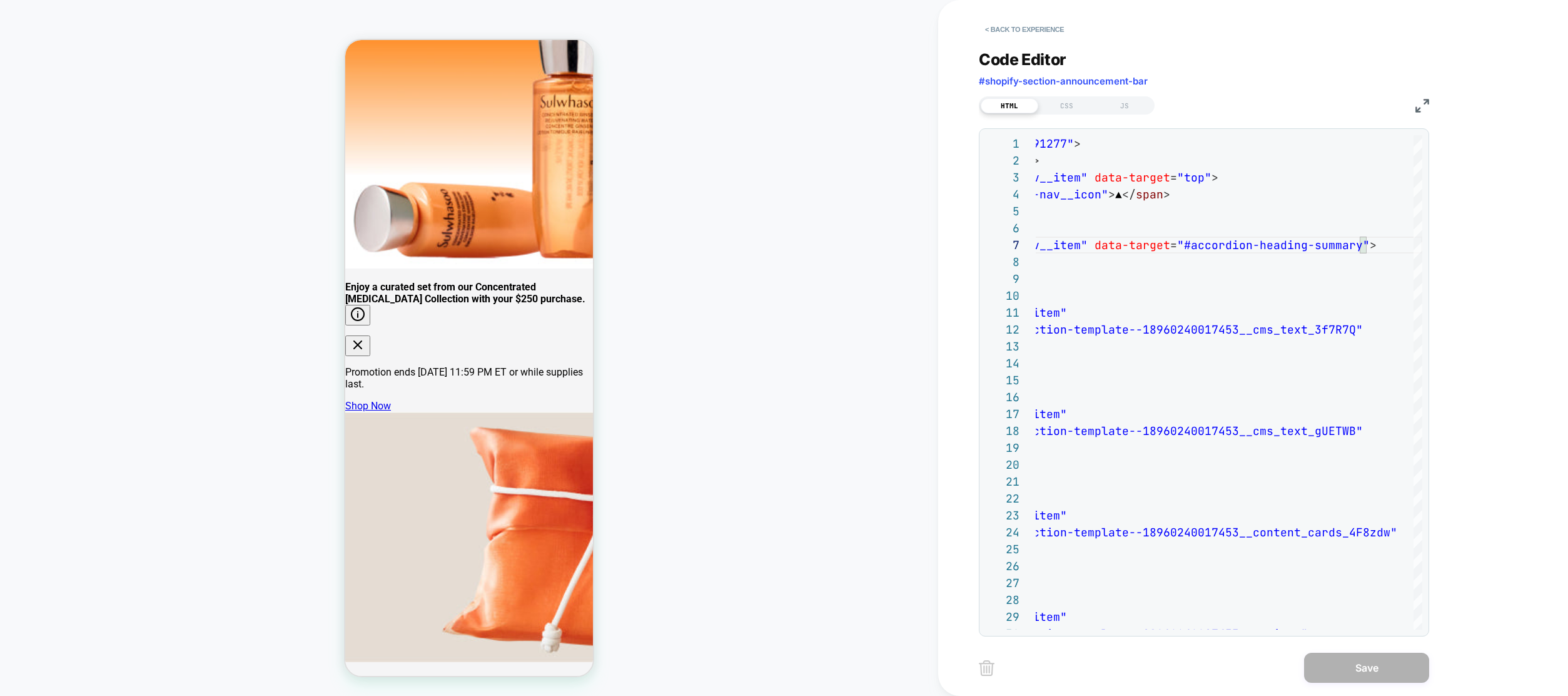
click at [1419, 104] on img at bounding box center [1422, 105] width 13 height 13
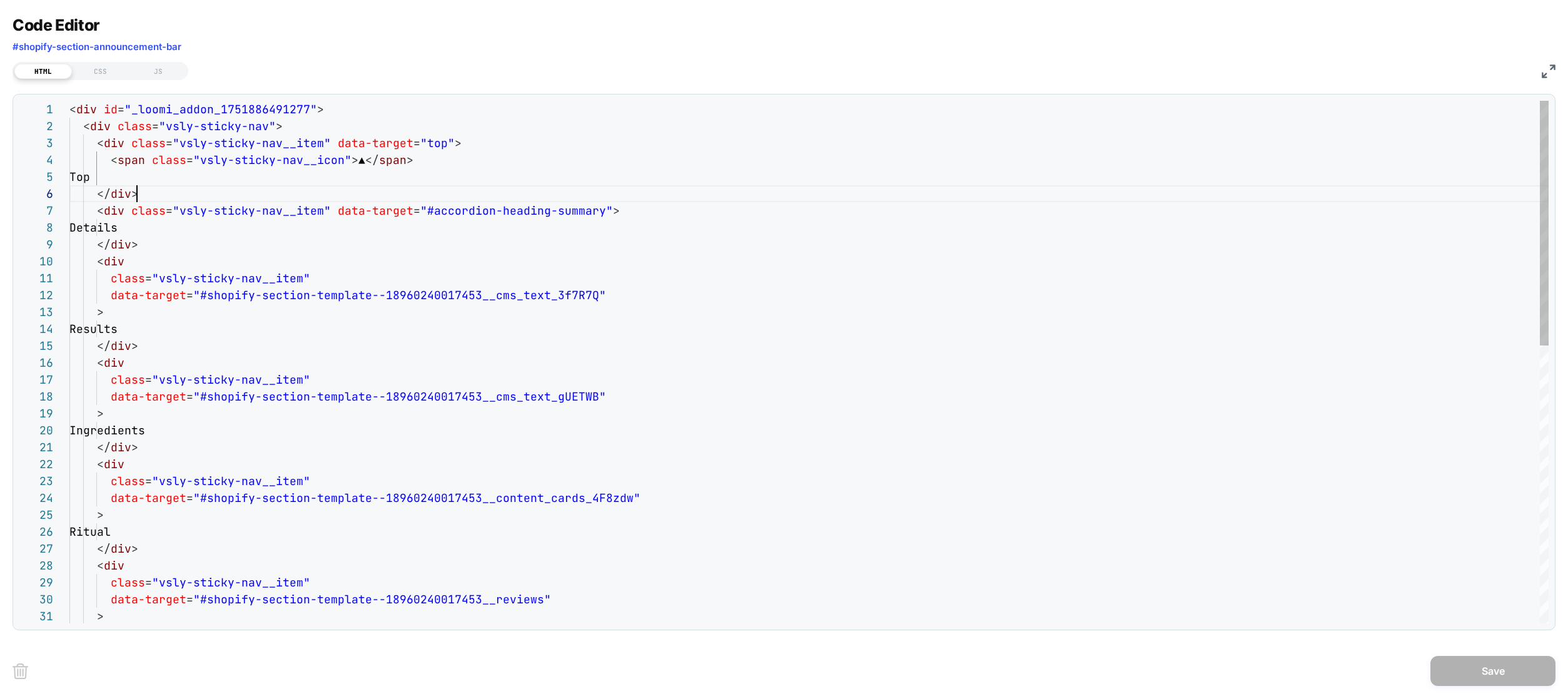
click at [774, 191] on div "< div id = "_loomi_addon_1751886491277" > < div class = "vsly-sticky-nav" > < d…" at bounding box center [809, 658] width 1480 height 1114
click at [741, 172] on div "< div id = "_loomi_addon_1751886491277" > < div class = "vsly-sticky-nav" > < d…" at bounding box center [809, 658] width 1480 height 1114
click at [639, 178] on div "< div id = "_loomi_addon_1751886491277" > < div class = "vsly-sticky-nav" > < d…" at bounding box center [809, 658] width 1480 height 1114
click at [602, 251] on div "< div id = "_loomi_addon_1751886491277" > < div class = "vsly-sticky-nav" > < d…" at bounding box center [809, 658] width 1480 height 1114
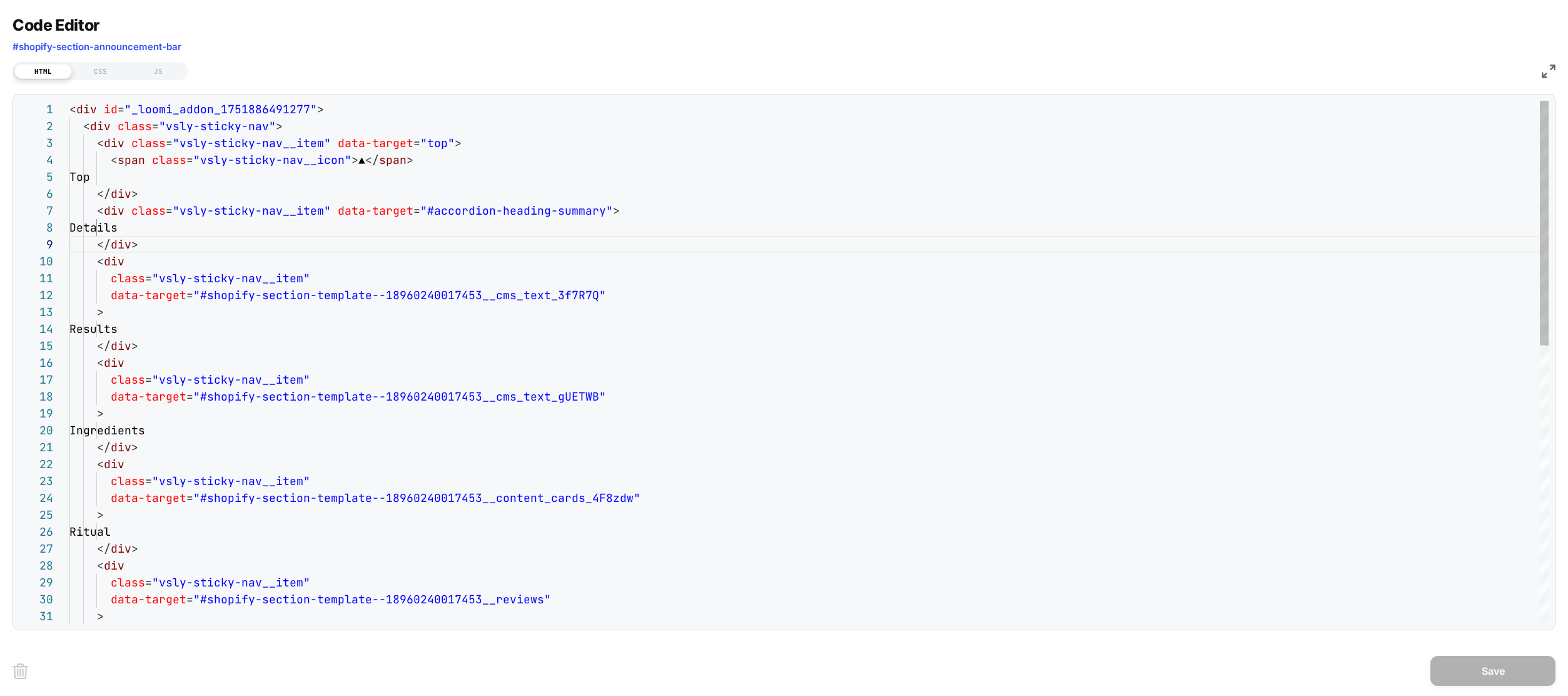
click at [781, 345] on div "< div id = "_loomi_addon_1751886491277" > < div class = "vsly-sticky-nav" > < d…" at bounding box center [809, 658] width 1480 height 1114
click at [421, 291] on div "< div id = "_loomi_addon_1751886491277" > < div class = "vsly-sticky-nav" > < d…" at bounding box center [809, 658] width 1480 height 1114
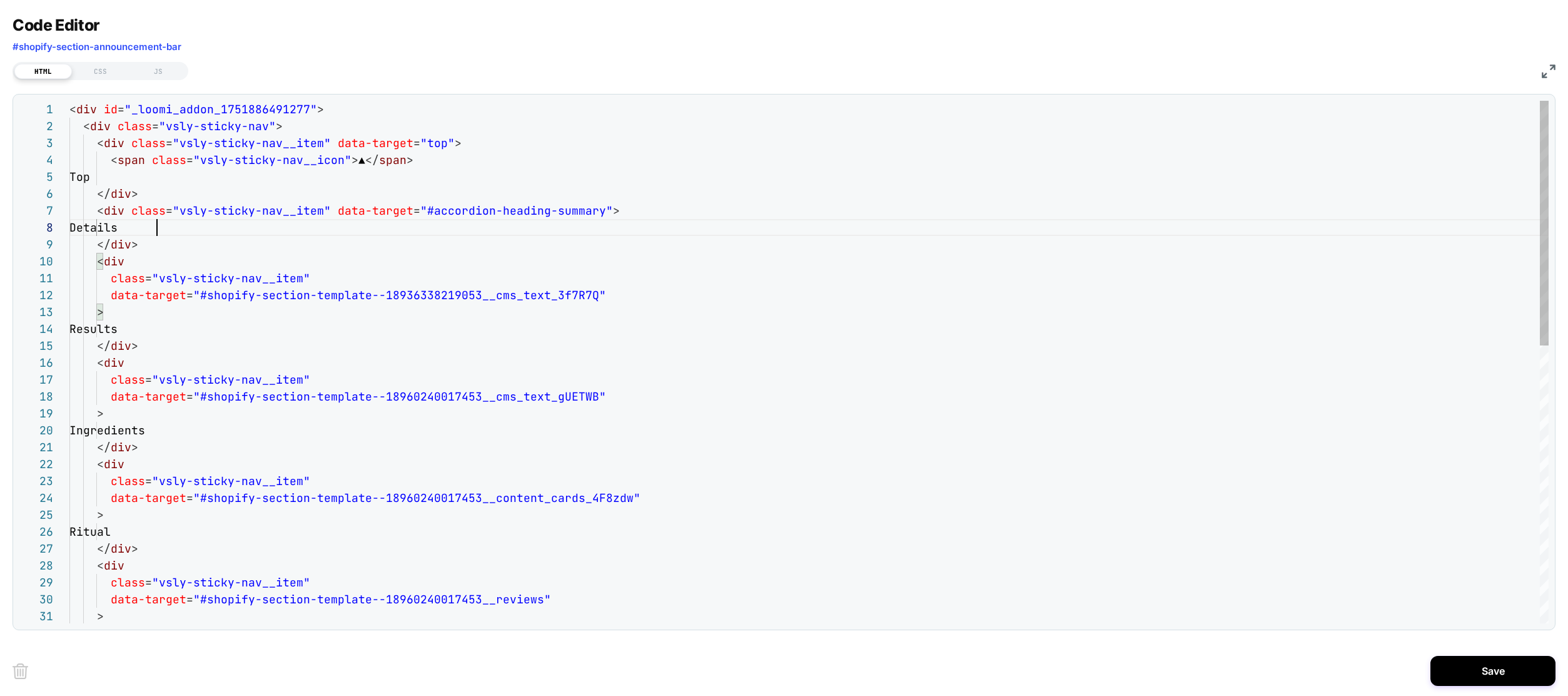
click at [649, 222] on div "< div id = "_loomi_addon_1751886491277" > < div class = "vsly-sticky-nav" > < d…" at bounding box center [809, 658] width 1480 height 1114
click at [873, 244] on div "< div id = "_loomi_addon_1751886491277" > < div class = "vsly-sticky-nav" > < d…" at bounding box center [809, 658] width 1480 height 1114
click at [441, 273] on div "< div id = "_loomi_addon_1751886491277" > < div class = "vsly-sticky-nav" > < d…" at bounding box center [809, 658] width 1480 height 1114
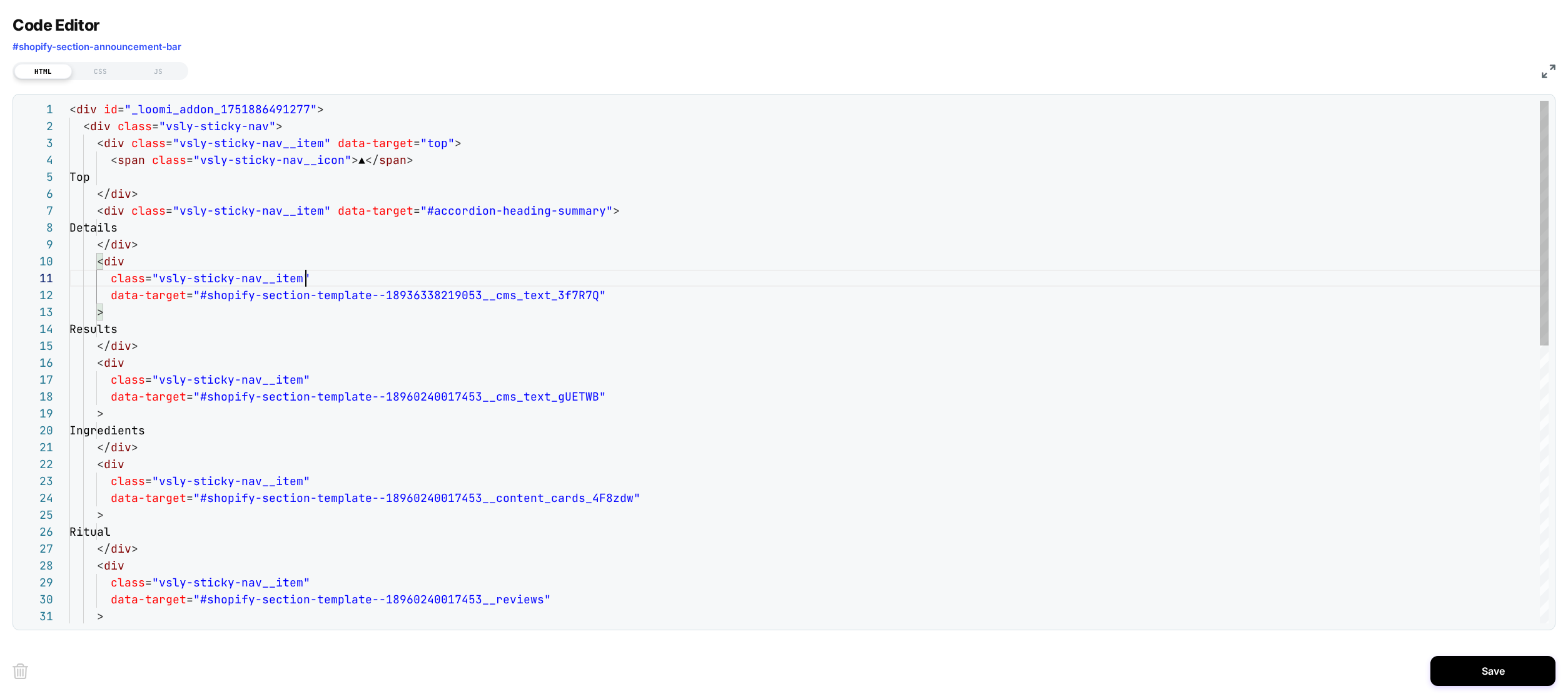
click at [641, 358] on div "< div id = "_loomi_addon_1751886491277" > < div class = "vsly-sticky-nav" > < d…" at bounding box center [809, 658] width 1480 height 1114
drag, startPoint x: 589, startPoint y: 395, endPoint x: 325, endPoint y: 404, distance: 264.2
click at [324, 405] on div "< div id = "_loomi_addon_1751886491277" > < div class = "vsly-sticky-nav" > < d…" at bounding box center [809, 658] width 1480 height 1114
click at [424, 382] on div "< div id = "_loomi_addon_1751886491277" > < div class = "vsly-sticky-nav" > < d…" at bounding box center [809, 658] width 1480 height 1114
click at [425, 399] on div "< div id = "_loomi_addon_1751886491277" > < div class = "vsly-sticky-nav" > < d…" at bounding box center [809, 658] width 1480 height 1114
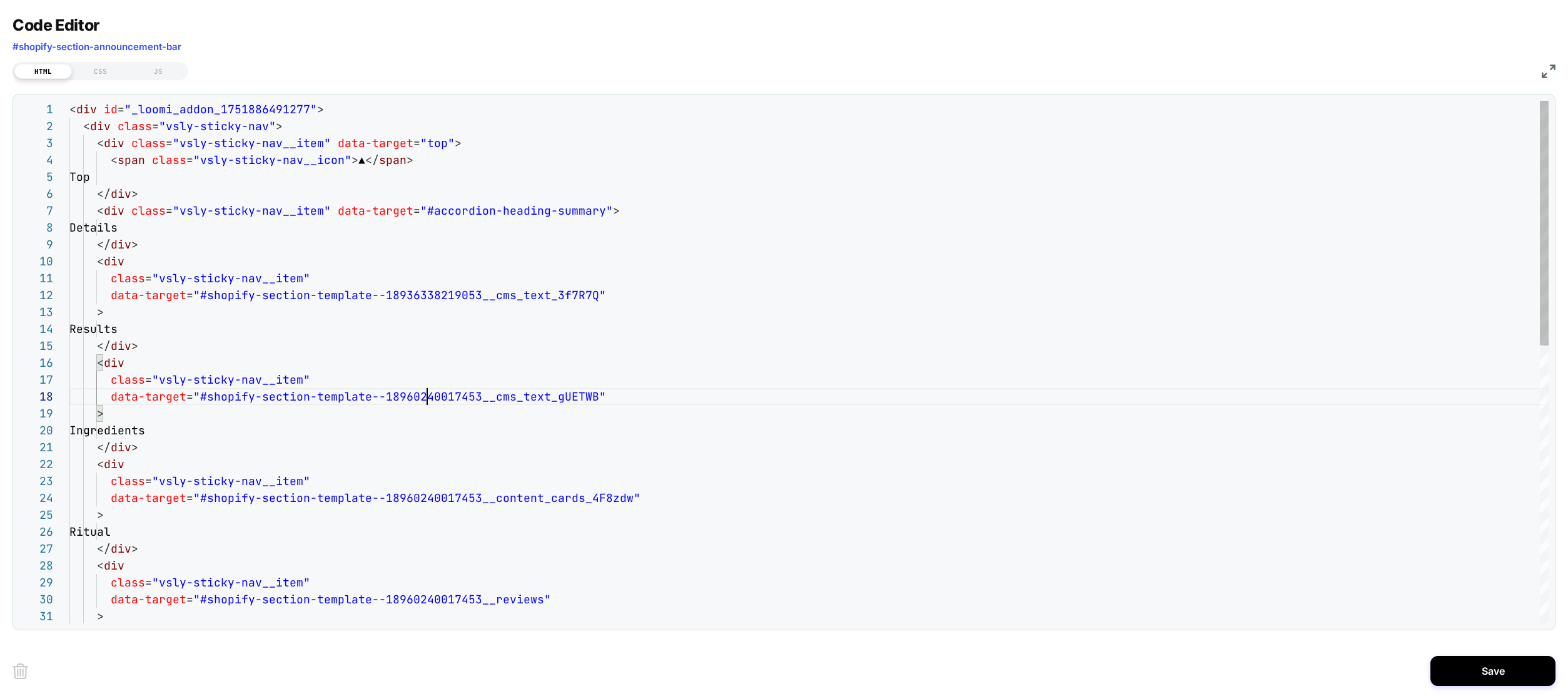
click at [425, 399] on div "< div id = "_loomi_addon_1751886491277" > < div class = "vsly-sticky-nav" > < d…" at bounding box center [809, 658] width 1480 height 1114
click at [545, 499] on div "< div id = "_loomi_addon_1751886491277" > < div class = "vsly-sticky-nav" > < d…" at bounding box center [809, 658] width 1480 height 1114
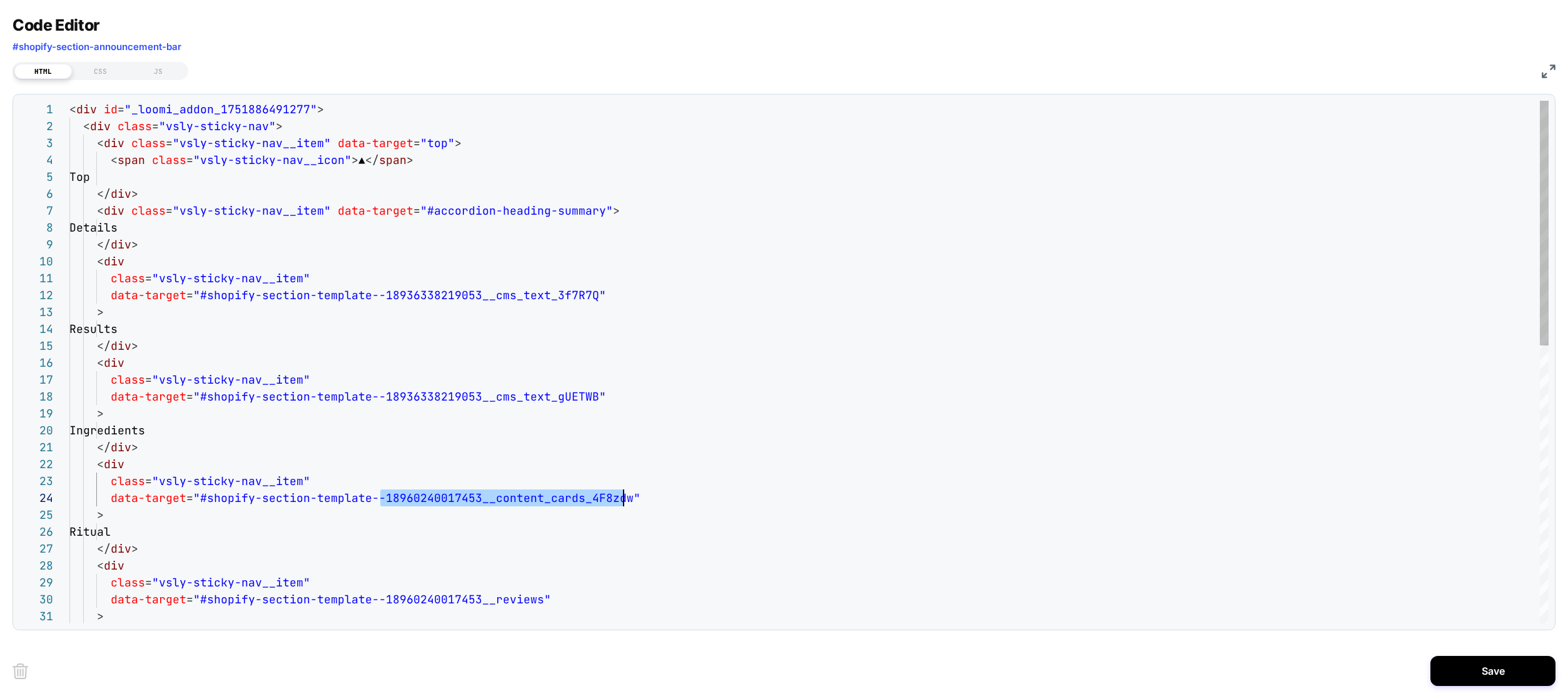
click at [477, 504] on div "< div id = "_loomi_addon_1751886491277" > < div class = "vsly-sticky-nav" > < d…" at bounding box center [809, 658] width 1480 height 1114
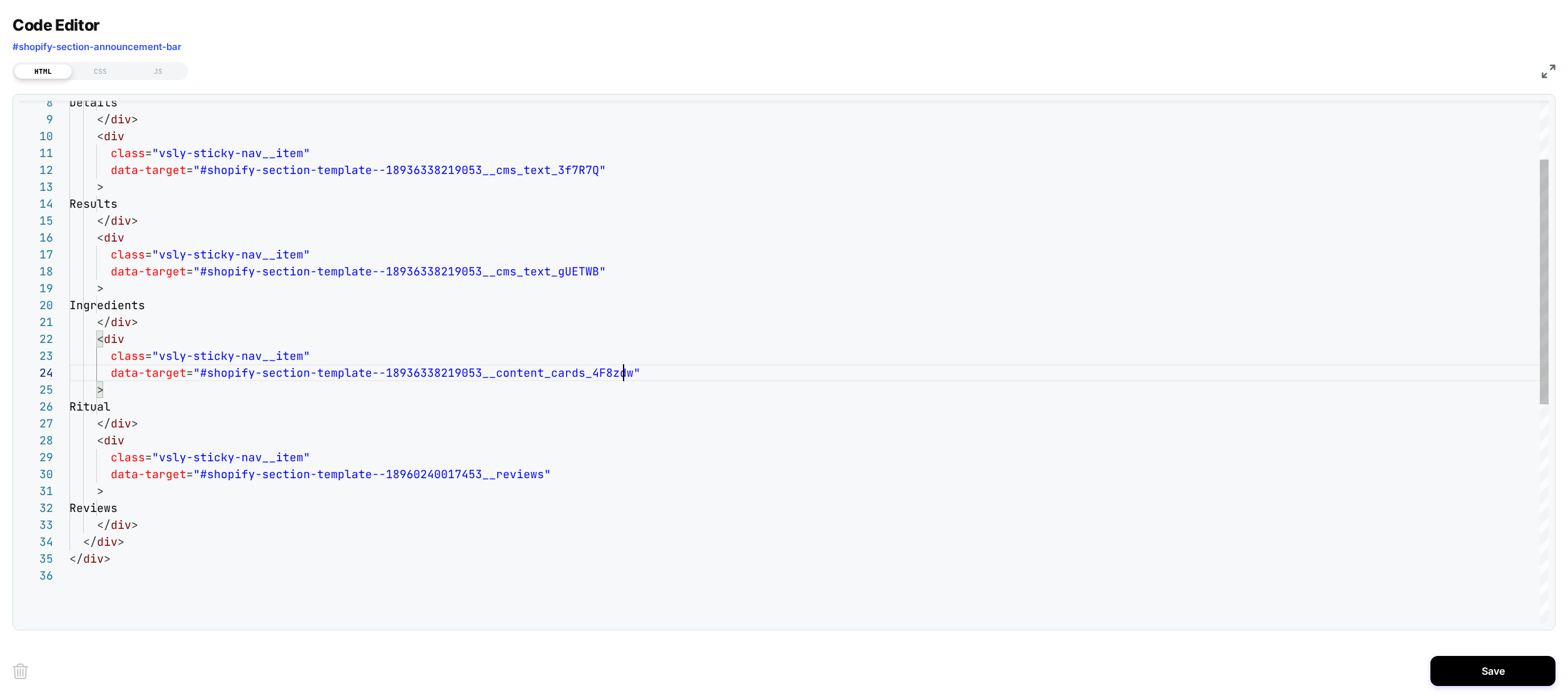
click at [405, 366] on div "Details </ div > < div class = "vsly-sticky-nav__item" data-target = "#shopify-…" at bounding box center [809, 533] width 1480 height 1114
click at [429, 472] on div "Details </ div > < div class = "vsly-sticky-nav__item" data-target = "#shopify-…" at bounding box center [809, 533] width 1480 height 1114
type textarea "**********"
click at [683, 398] on div "Details </ div > < div class = "vsly-sticky-nav__item" data-target = "#shopify-…" at bounding box center [809, 533] width 1480 height 1114
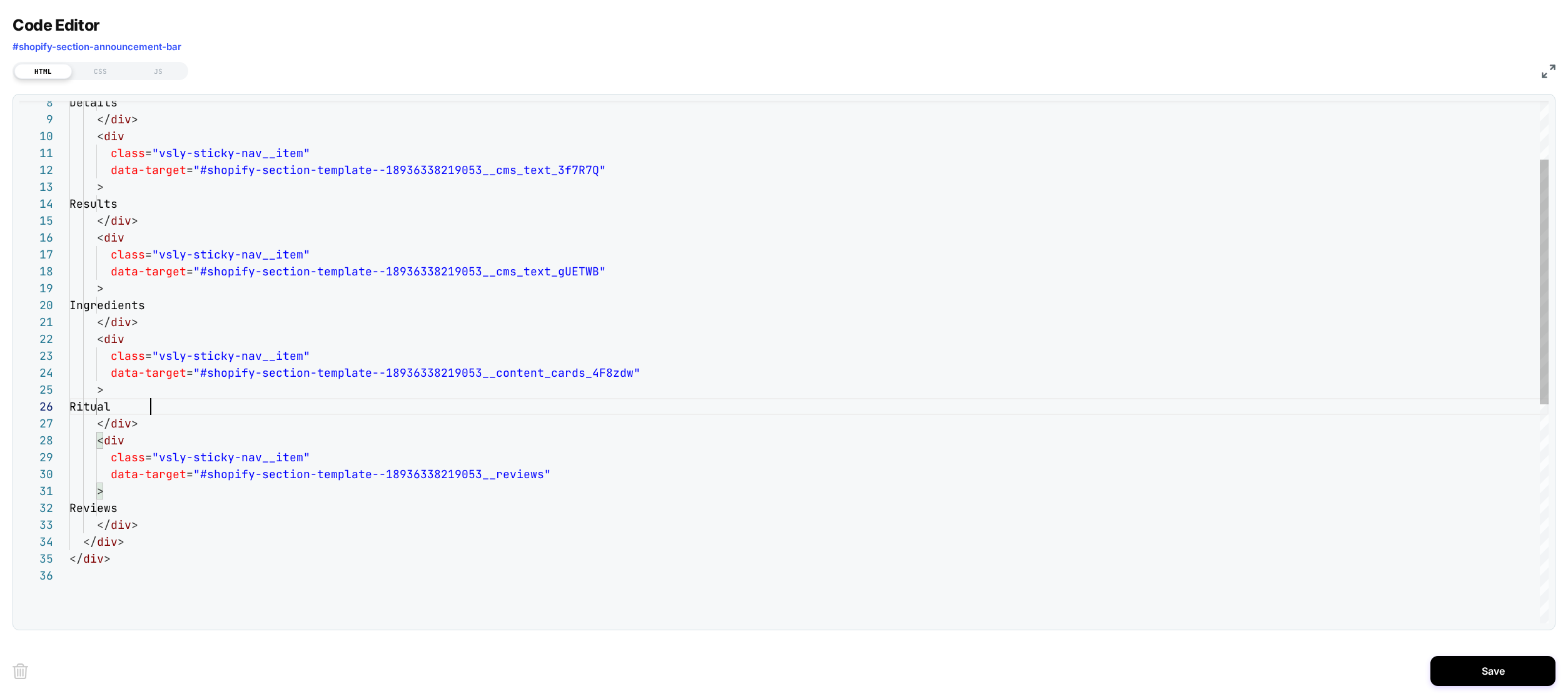
scroll to position [84, 82]
click at [1472, 653] on div "Save" at bounding box center [784, 670] width 1544 height 50
click at [1475, 666] on button "Save" at bounding box center [1493, 671] width 125 height 30
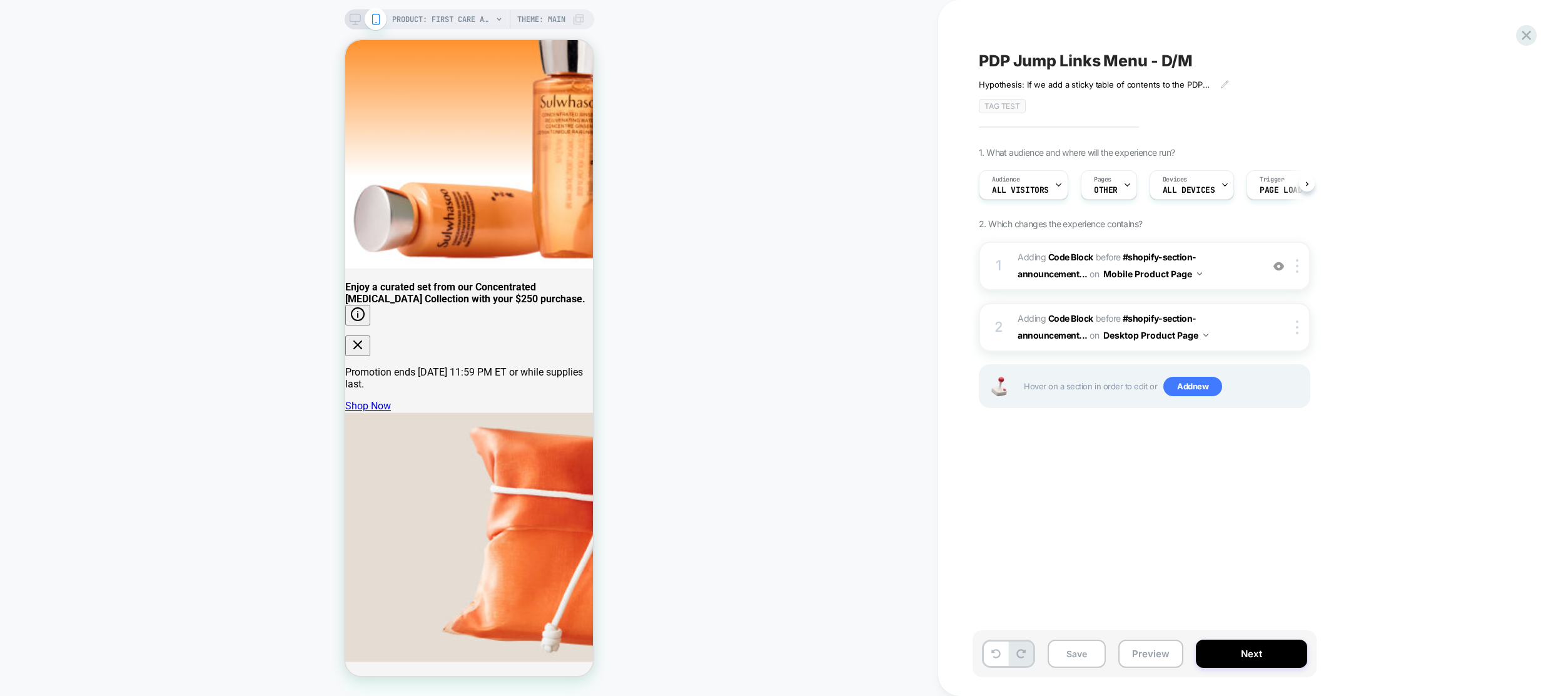
scroll to position [0, 1]
click at [1073, 656] on button "Save" at bounding box center [1077, 653] width 58 height 28
click at [1219, 281] on span "Adding Code Block BEFORE #shopify-section-announcement... #shopify-section-anno…" at bounding box center [1137, 265] width 238 height 34
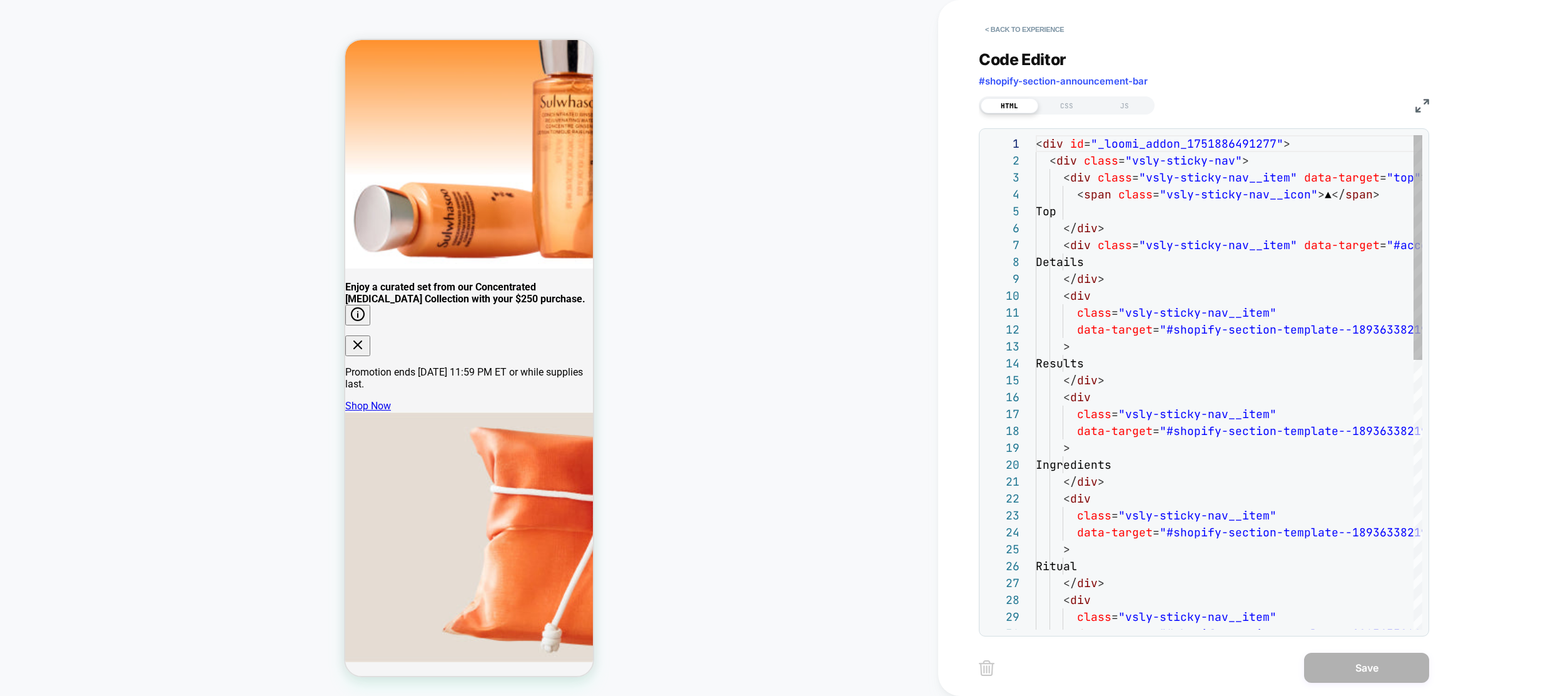
scroll to position [169, 0]
click at [1183, 232] on div "< div id = "_loomi_addon_1751886491277" > < div class = "vsly-sticky-nav" > < d…" at bounding box center [1228, 677] width 387 height 1085
click at [1175, 217] on div "< div id = "_loomi_addon_1751886491277" > < div class = "vsly-sticky-nav" > < d…" at bounding box center [1334, 677] width 597 height 1085
type textarea "**********"
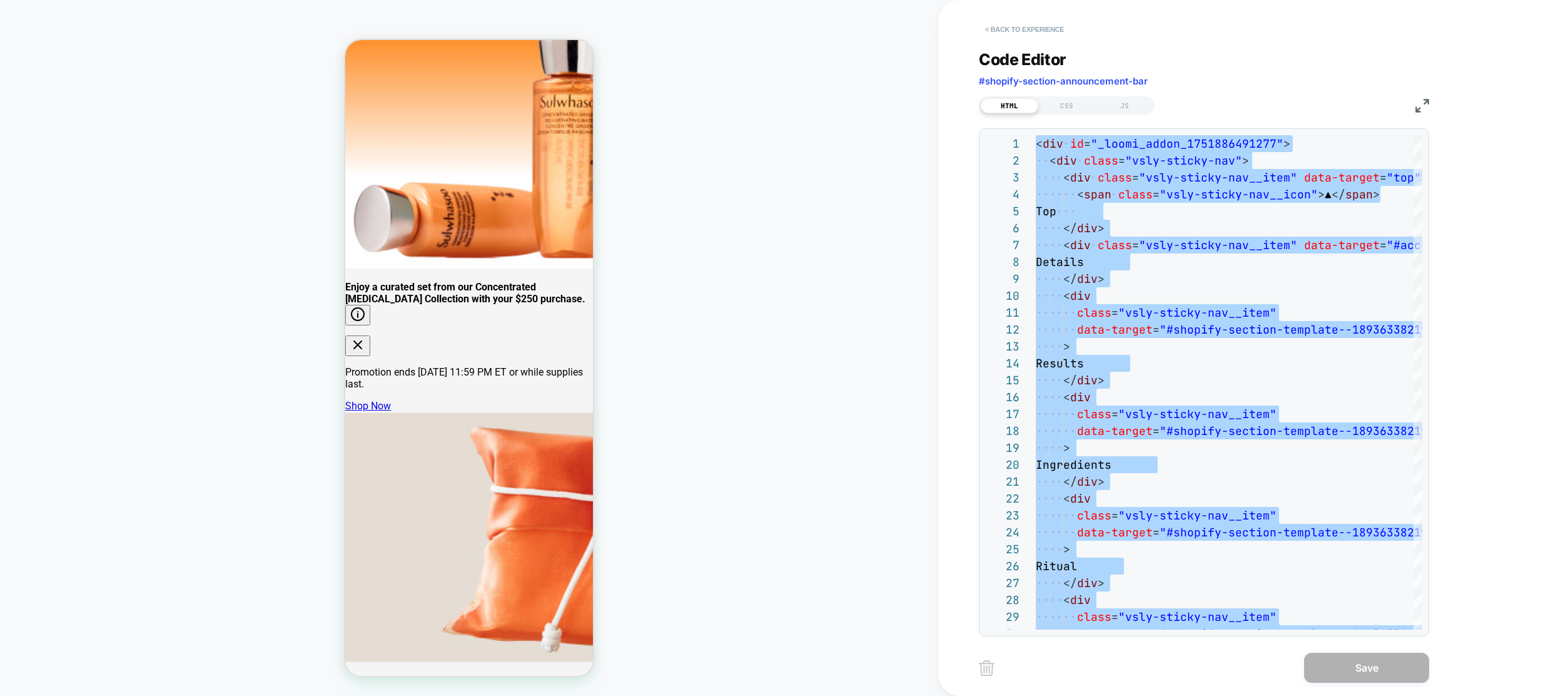
click at [987, 25] on button "< Back to experience" at bounding box center [1025, 29] width 91 height 20
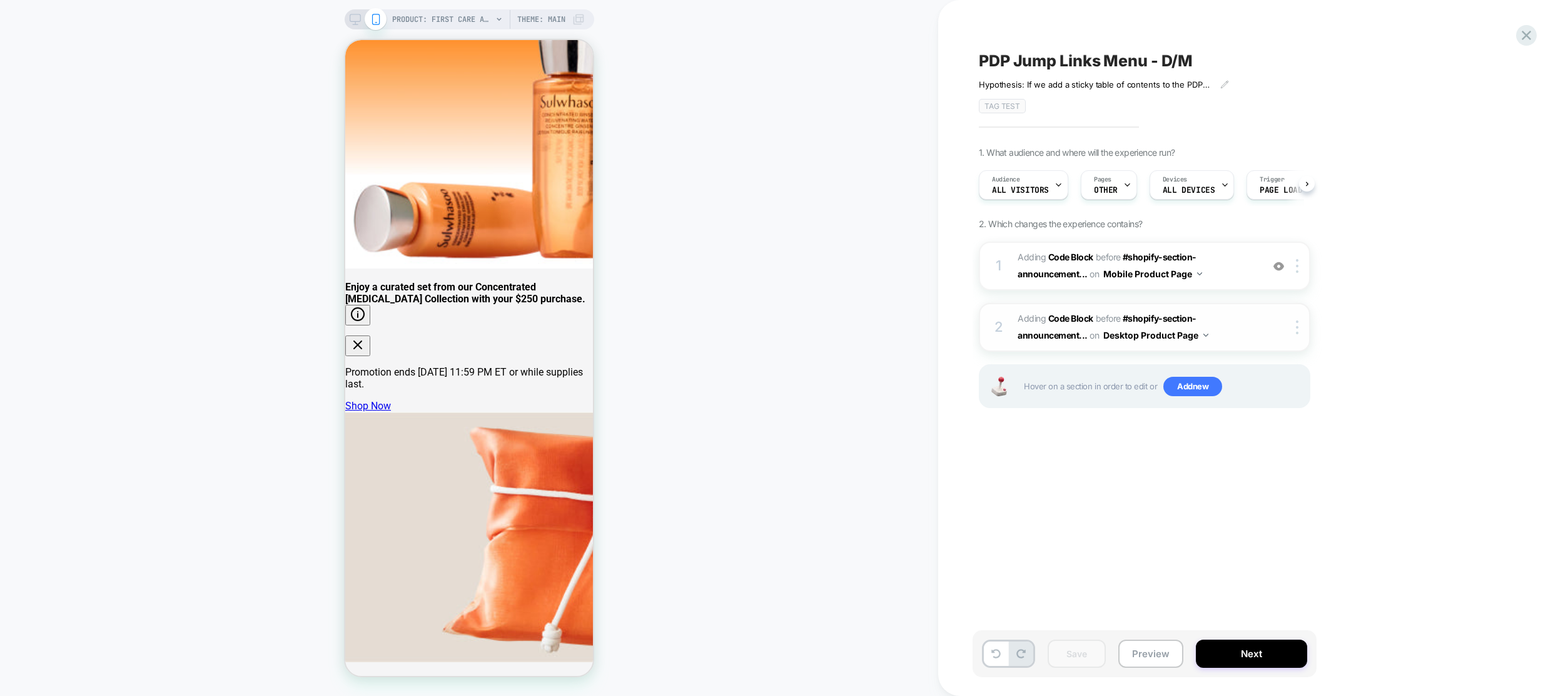
scroll to position [0, 1]
click at [353, 17] on icon at bounding box center [355, 19] width 11 height 11
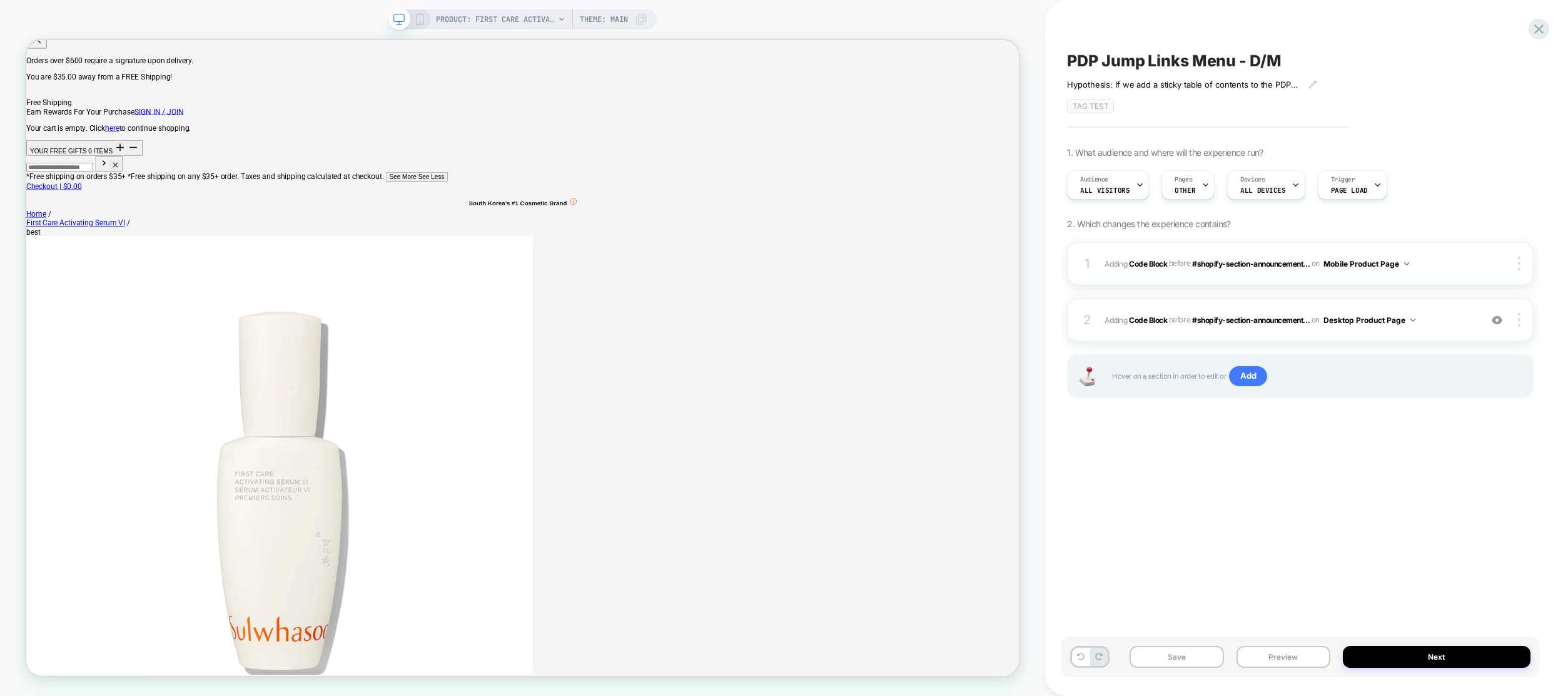
scroll to position [3932, 0]
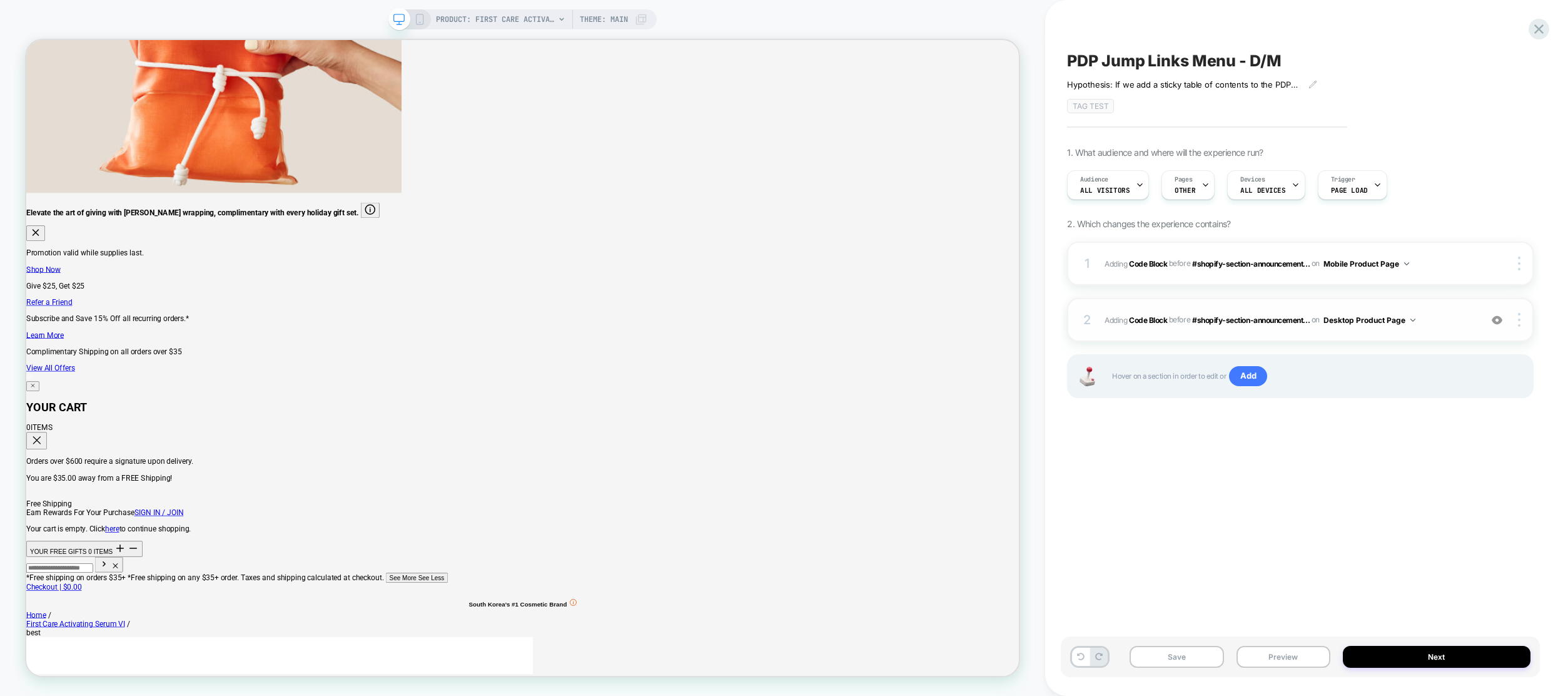
click at [1448, 315] on span "Adding Code Block BEFORE #shopify-section-announcement... #shopify-section-anno…" at bounding box center [1289, 319] width 370 height 16
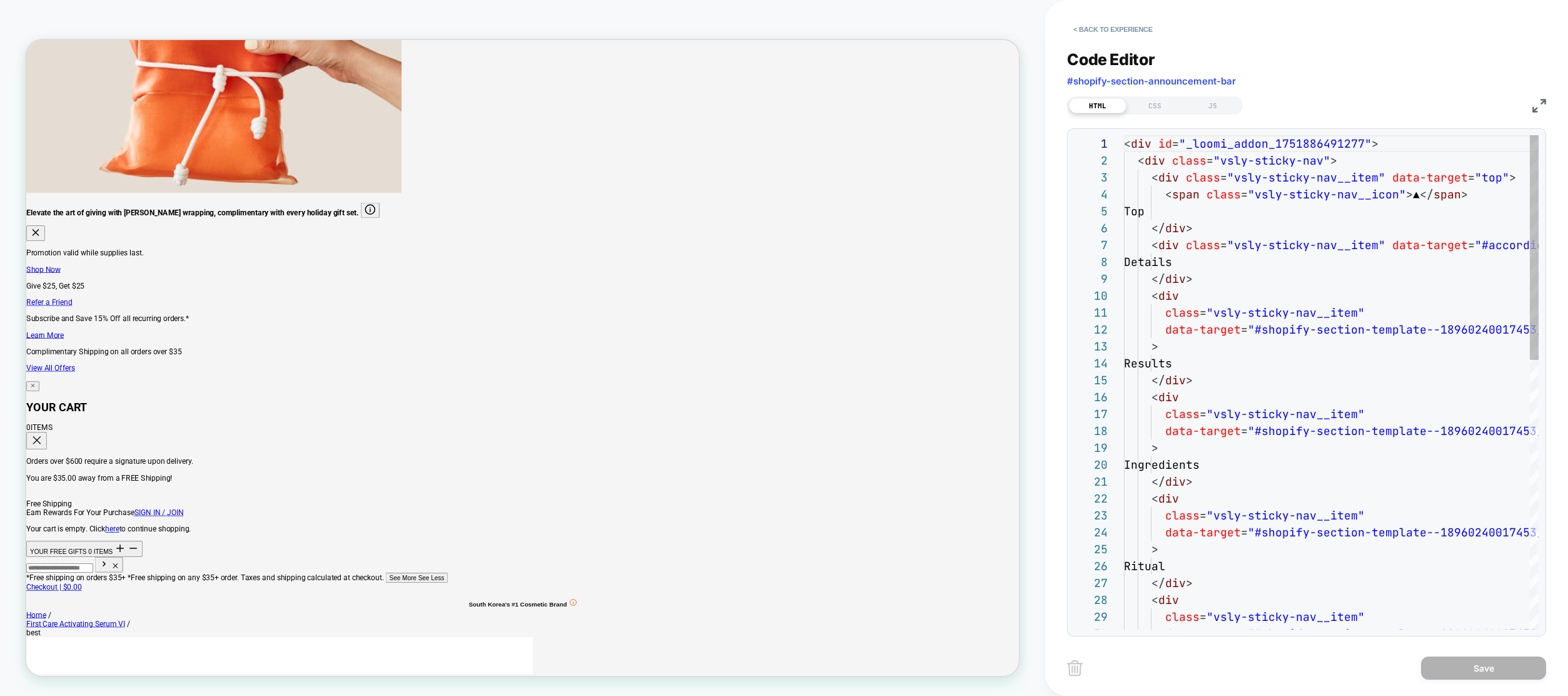
scroll to position [169, 0]
click at [1405, 312] on div "< div id = "_loomi_addon_1751886491277" > < div class = "vsly-sticky-nav" > < d…" at bounding box center [1331, 677] width 415 height 1085
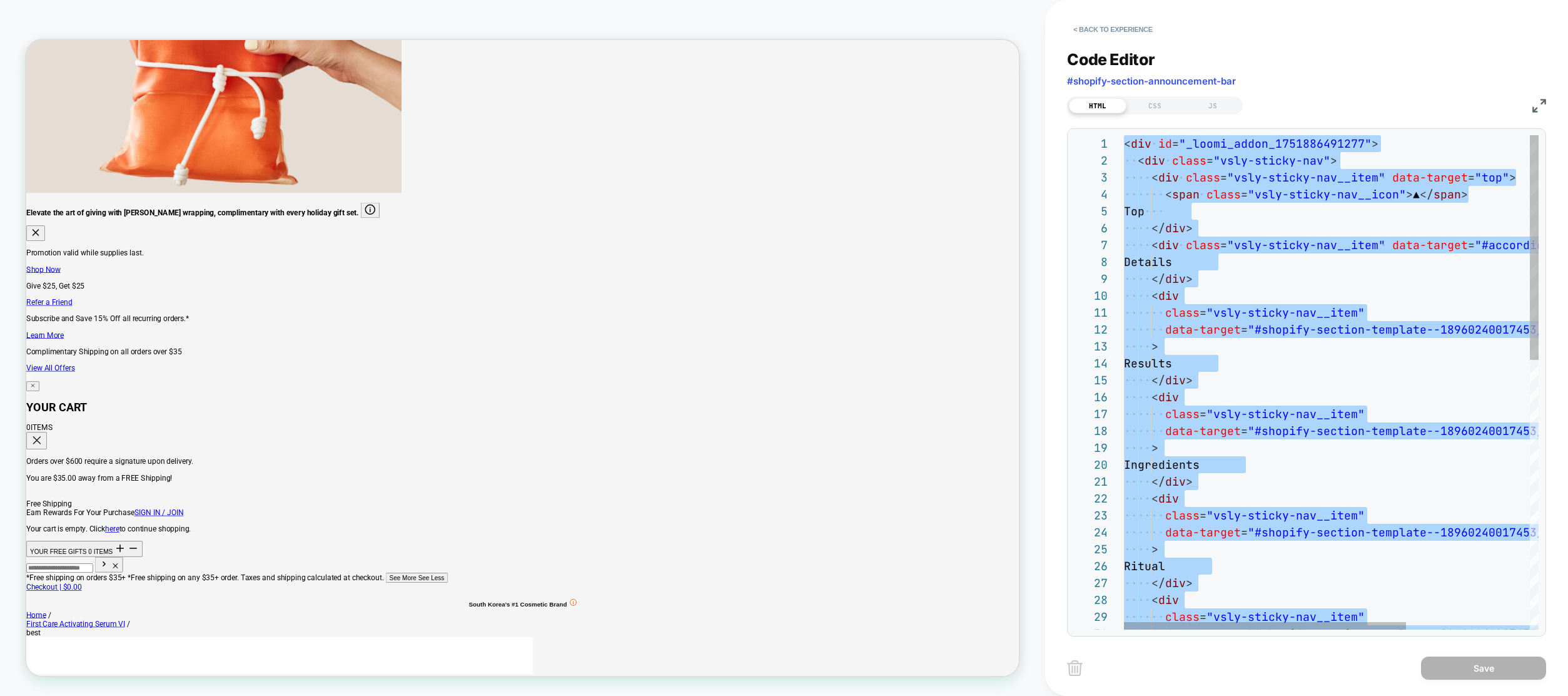
type textarea "**********"
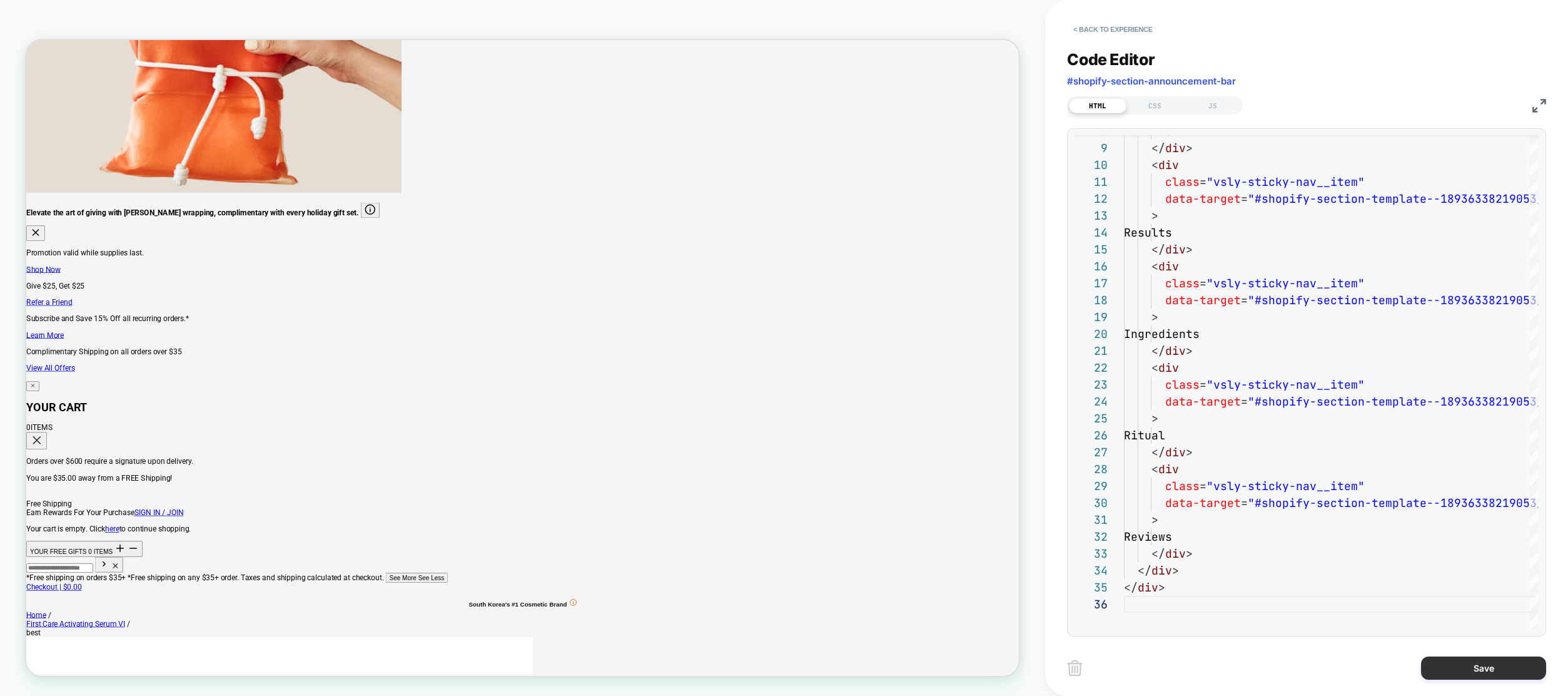
click at [1505, 662] on button "Save" at bounding box center [1484, 667] width 125 height 23
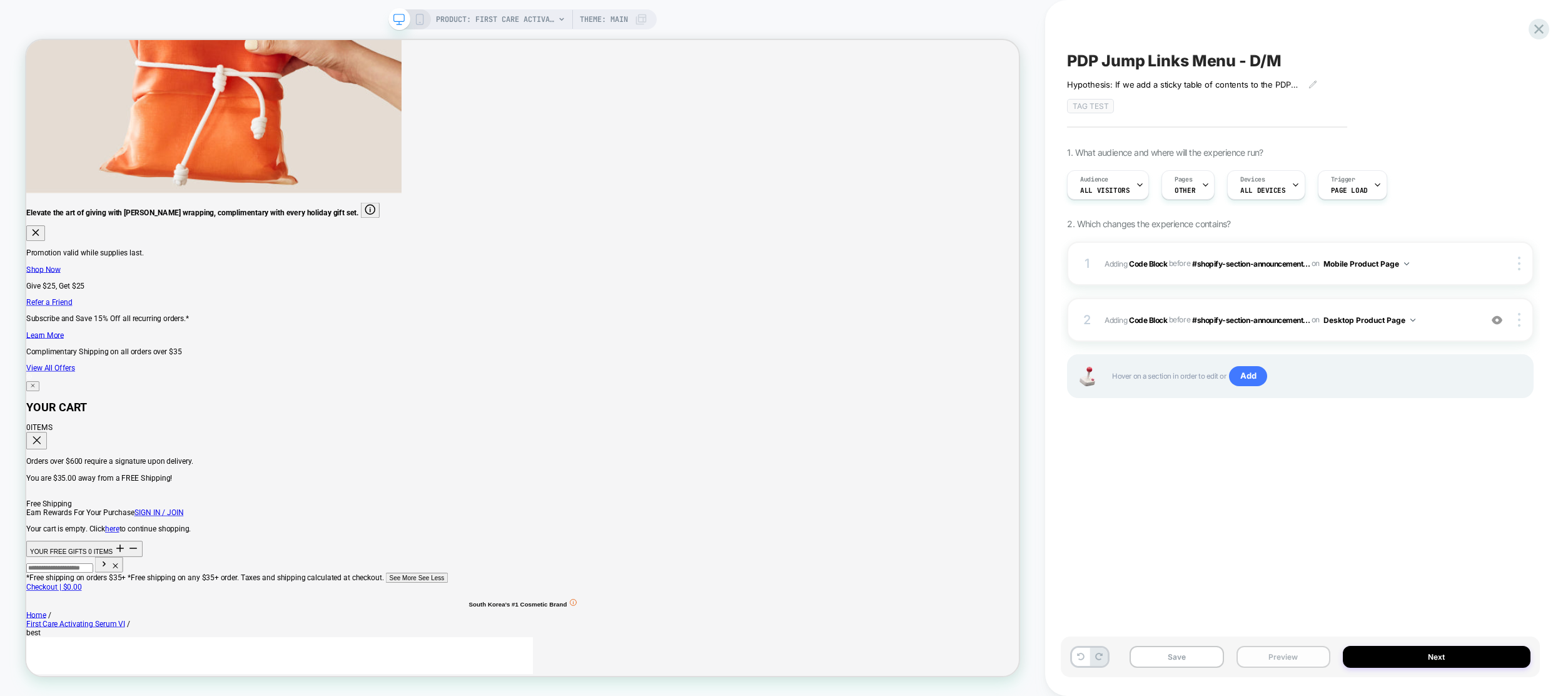
drag, startPoint x: 1456, startPoint y: 658, endPoint x: 1250, endPoint y: 650, distance: 206.2
click at [1250, 650] on div "Save Preview Next" at bounding box center [1300, 656] width 479 height 40
click at [1176, 655] on button "Save" at bounding box center [1176, 656] width 94 height 22
click at [1271, 665] on button "Preview" at bounding box center [1283, 656] width 94 height 22
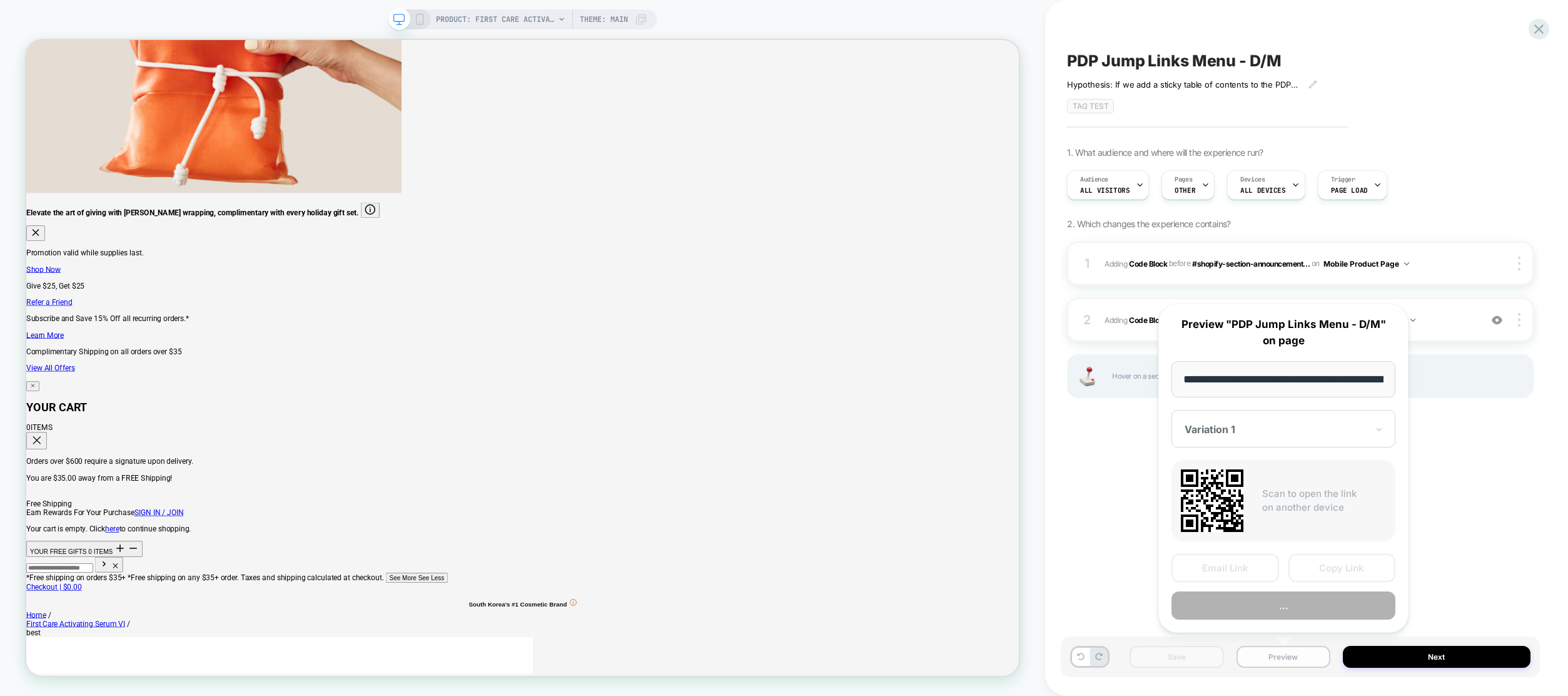
scroll to position [0, 210]
click at [1284, 608] on button "Preview" at bounding box center [1284, 605] width 224 height 28
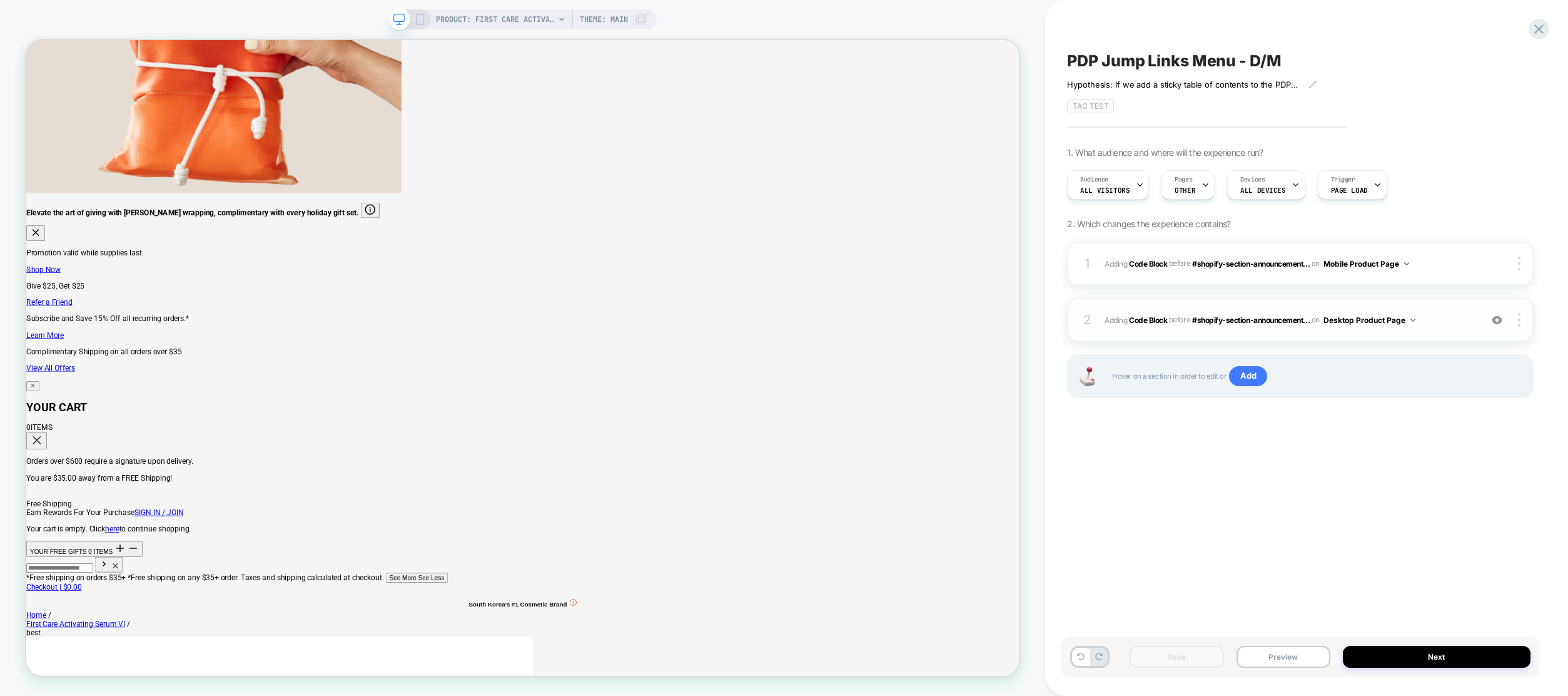
click at [1211, 334] on div "2 Adding Code Block BEFORE #shopify-section-announcement... #shopify-section-an…" at bounding box center [1301, 319] width 467 height 44
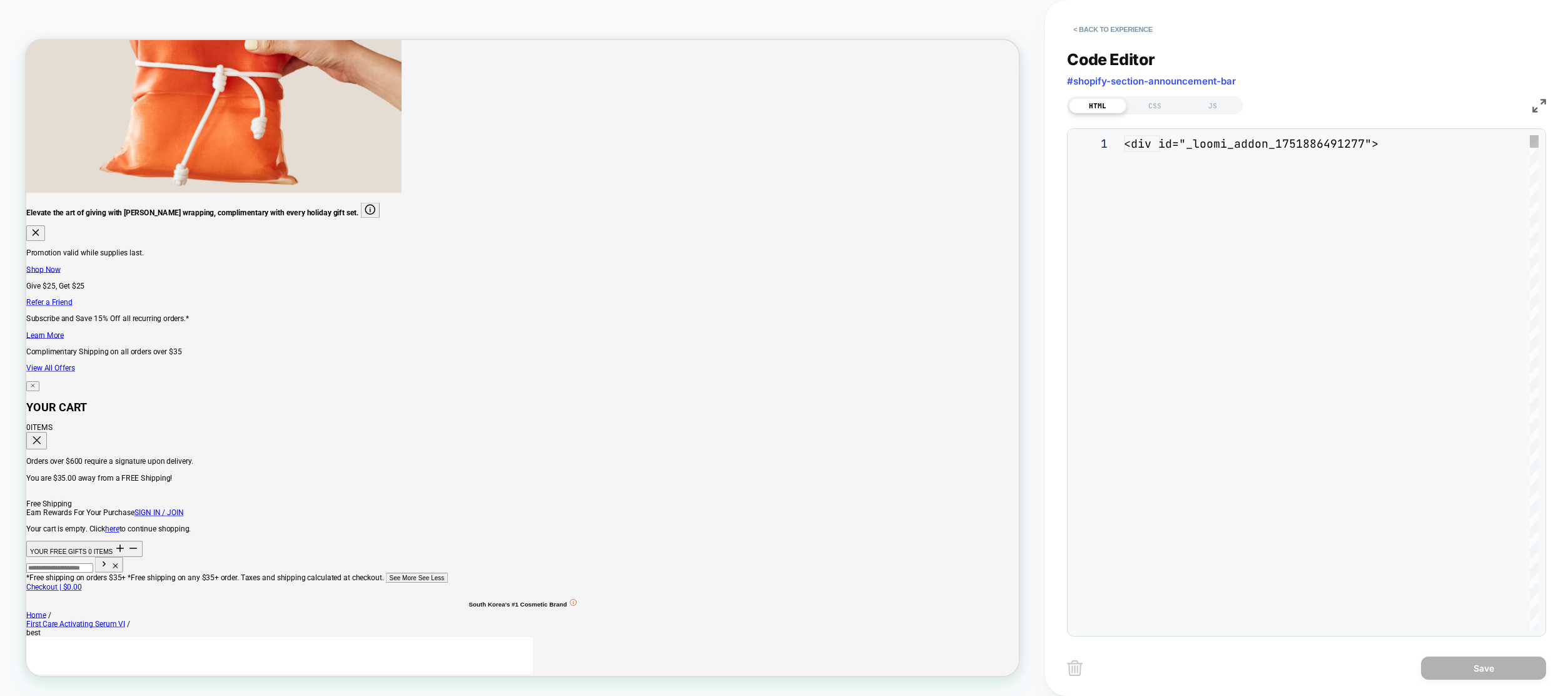
scroll to position [169, 0]
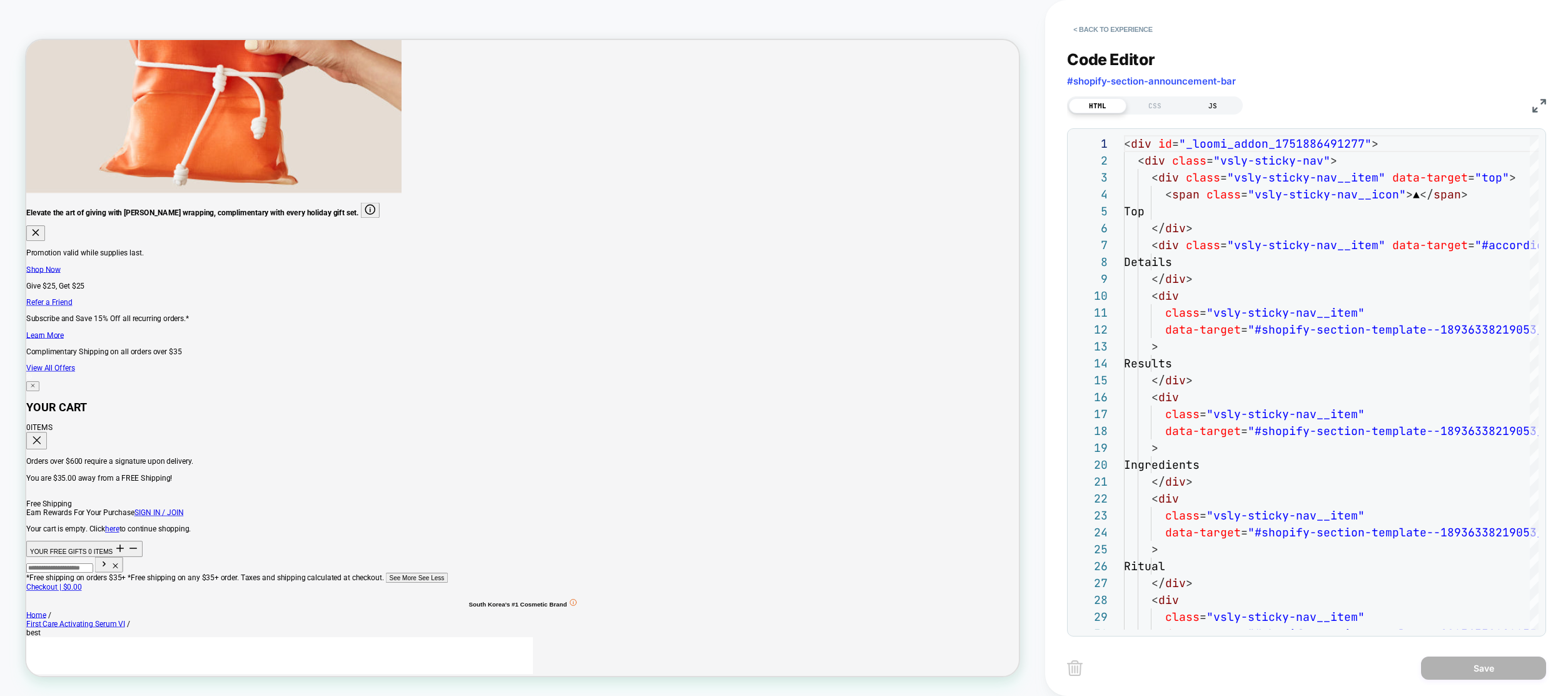
click at [1230, 107] on div "JS" at bounding box center [1212, 106] width 57 height 15
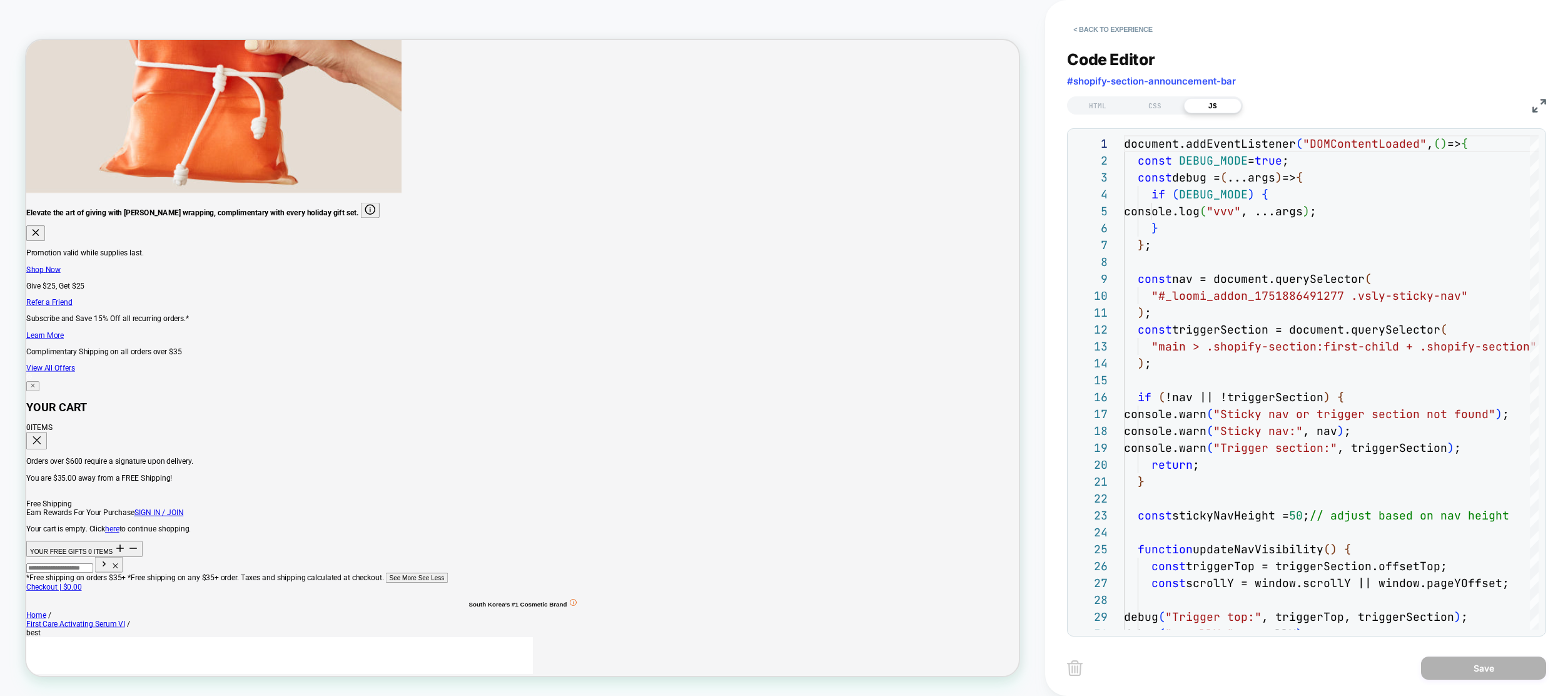
click at [106, 37] on div "PRODUCT: First Care Activating Serum VI PRODUCT: First Care Activating Serum VI…" at bounding box center [522, 348] width 1046 height 671
